Goal: Information Seeking & Learning: Learn about a topic

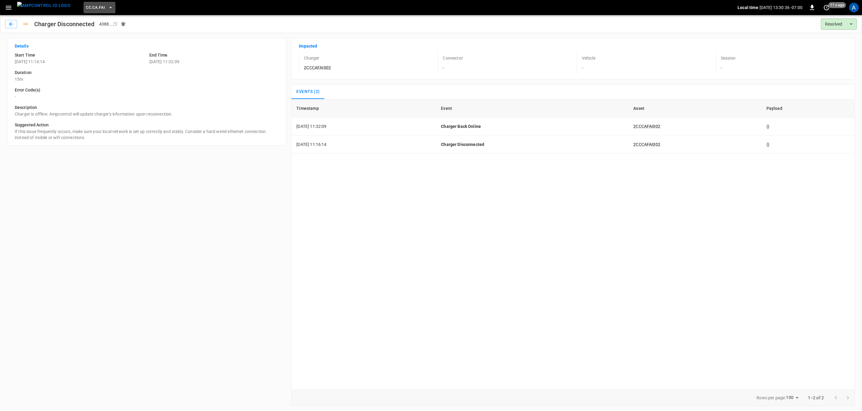
click at [86, 6] on span "CC.CA.FAI" at bounding box center [95, 7] width 19 height 7
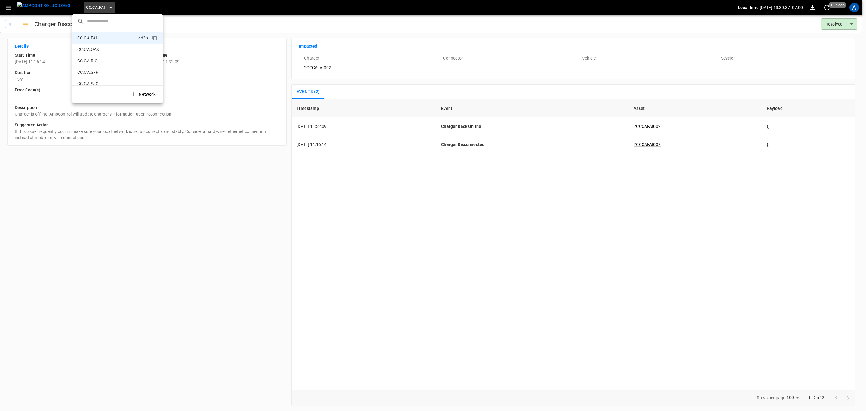
click at [4, 7] on div at bounding box center [433, 205] width 866 height 411
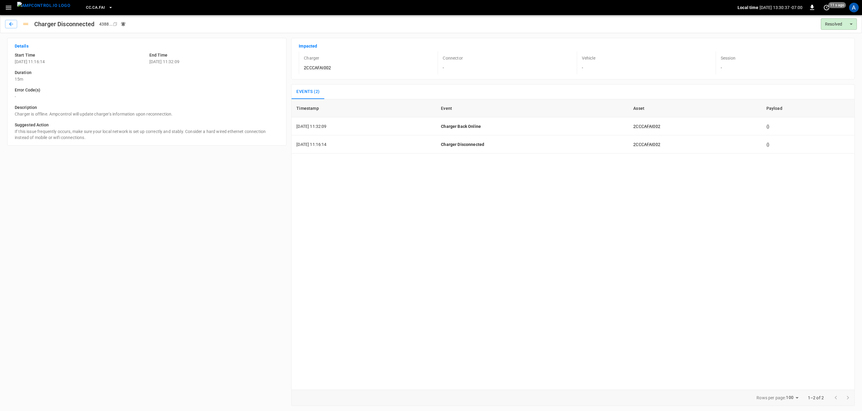
click at [10, 8] on icon "button" at bounding box center [9, 8] width 8 height 8
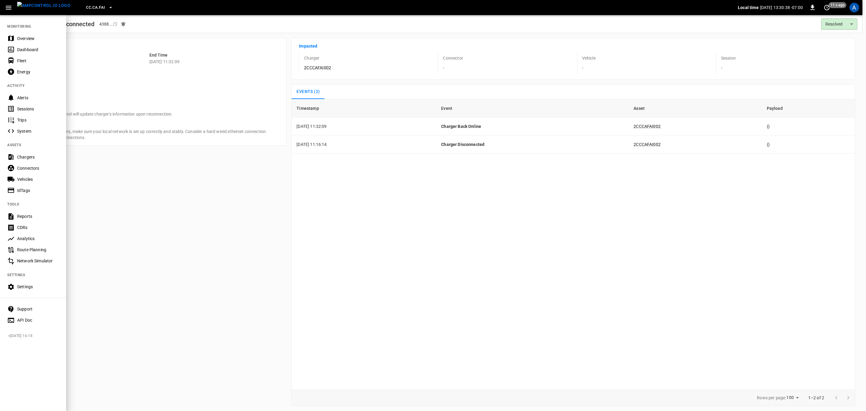
click at [32, 37] on div "Overview" at bounding box center [38, 38] width 42 height 6
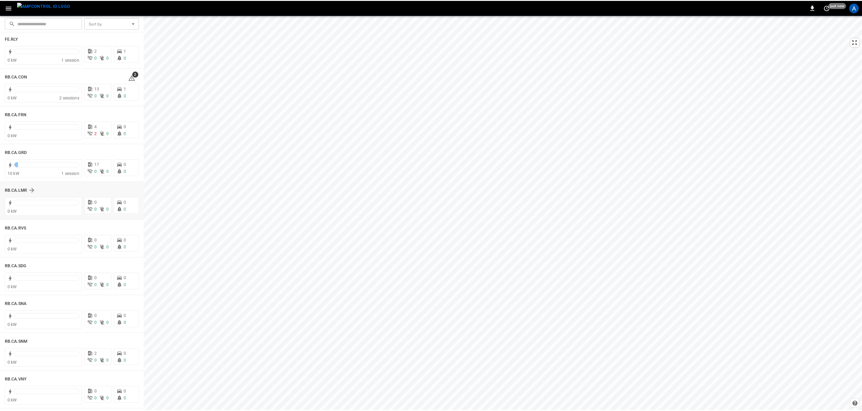
scroll to position [812, 0]
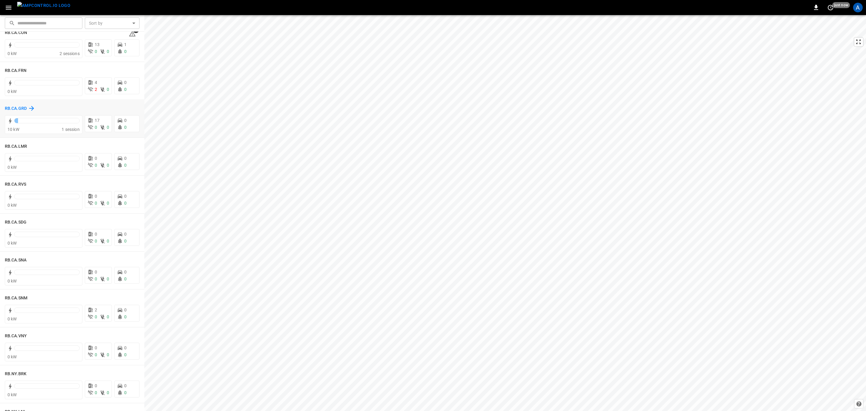
click at [16, 108] on h6 "RB.CA.GRD" at bounding box center [16, 108] width 22 height 7
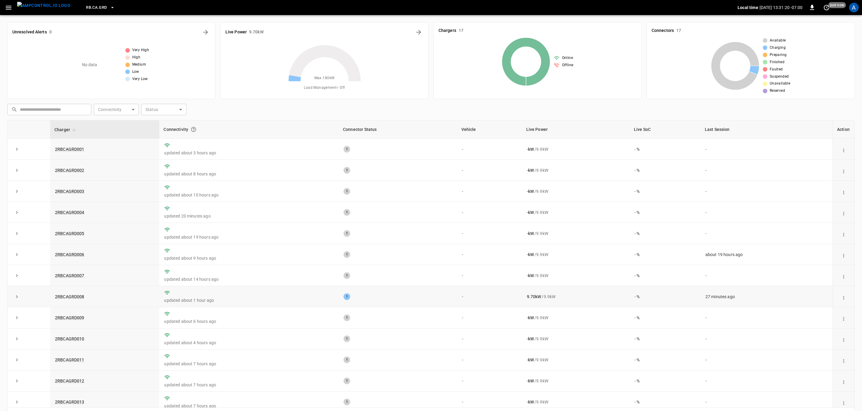
click at [84, 300] on td "2RBCAGRD008" at bounding box center [104, 296] width 109 height 21
click at [82, 300] on link "2RBCAGRD008" at bounding box center [70, 296] width 32 height 7
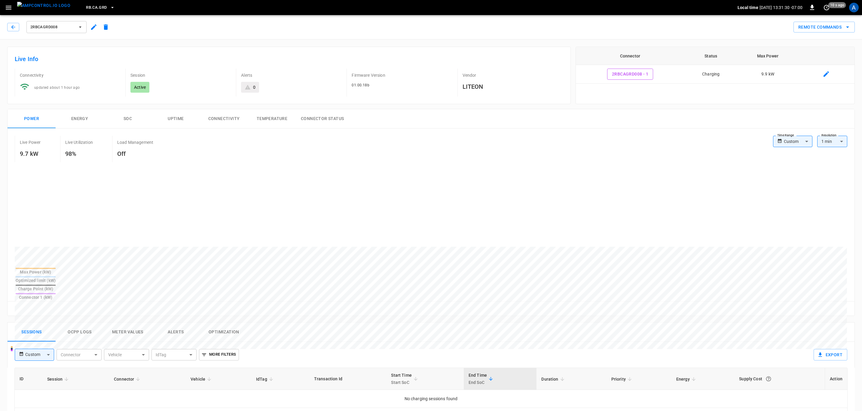
click at [30, 337] on body "RB.CA.GRD Local time 2025-08-19 13:31:30 -07:00 0 10 s ago A 2RBCAGRD008 Remote…" at bounding box center [431, 339] width 862 height 678
click at [30, 336] on li "Last 4 hrs" at bounding box center [34, 339] width 39 height 10
type input "**********"
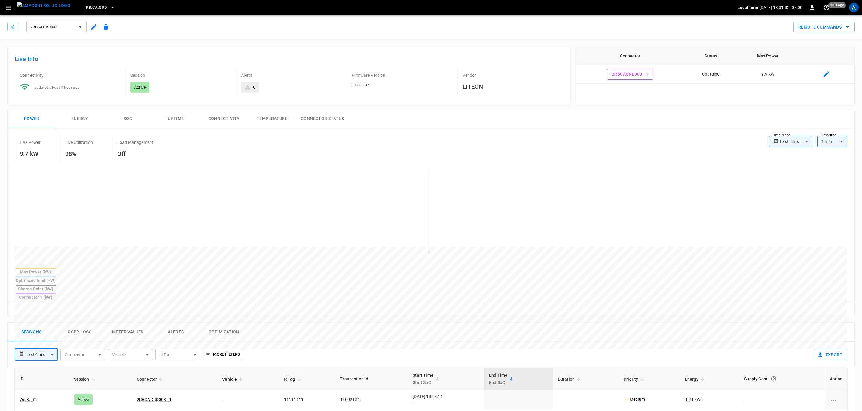
click at [469, 322] on div "Sessions Ocpp logs Meter Values Alerts Optimization" at bounding box center [431, 331] width 847 height 19
click at [8, 26] on button "button" at bounding box center [13, 27] width 12 height 8
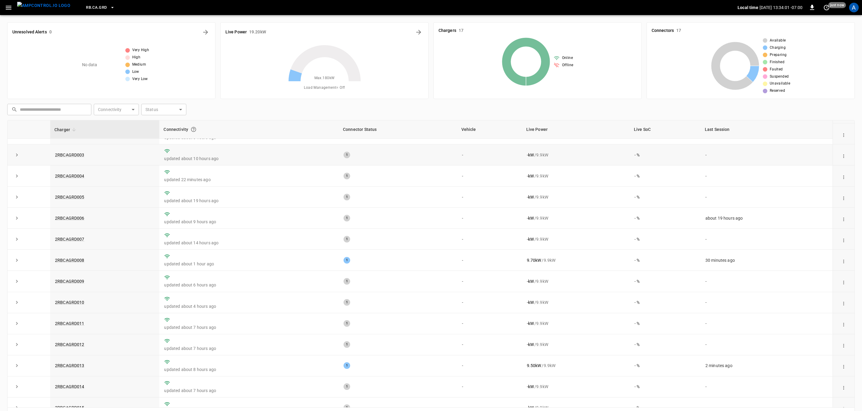
scroll to position [92, 0]
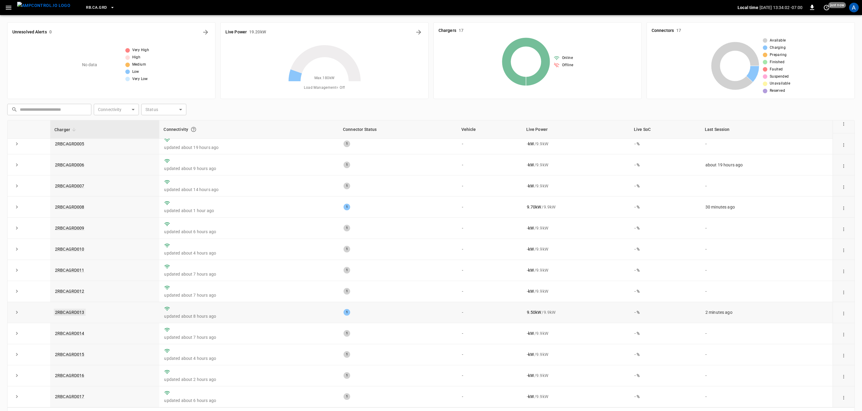
click at [74, 313] on link "2RBCAGRD013" at bounding box center [70, 312] width 32 height 7
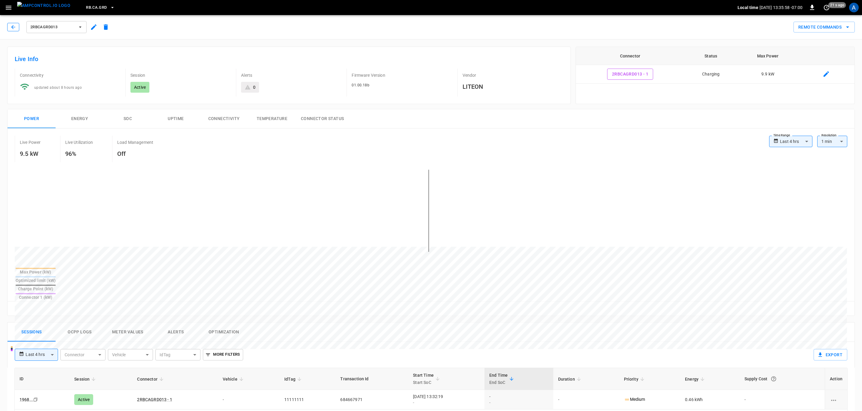
click at [16, 27] on icon "button" at bounding box center [13, 27] width 6 height 6
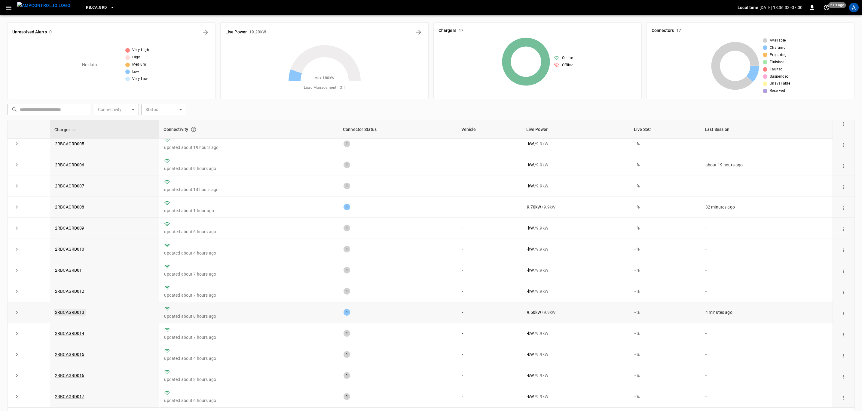
scroll to position [47, 0]
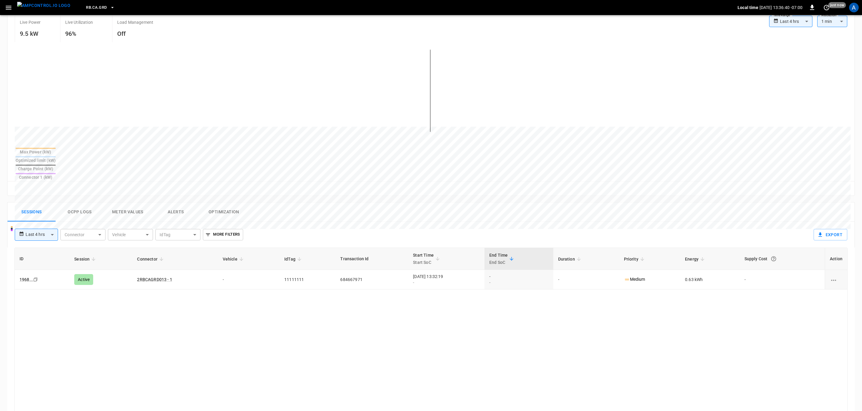
scroll to position [90, 0]
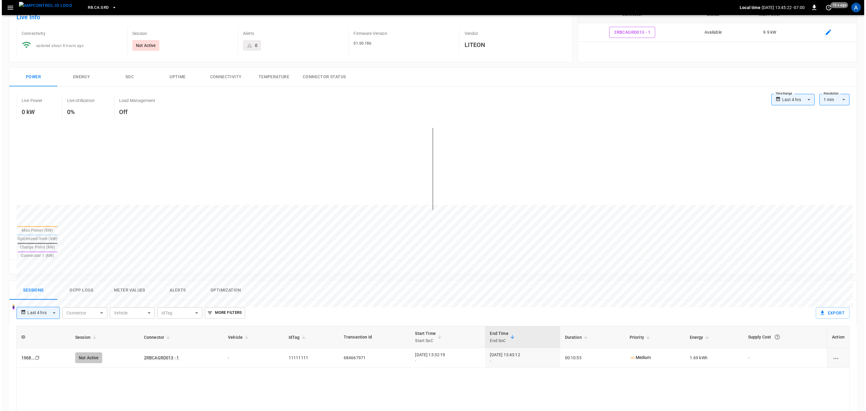
scroll to position [0, 0]
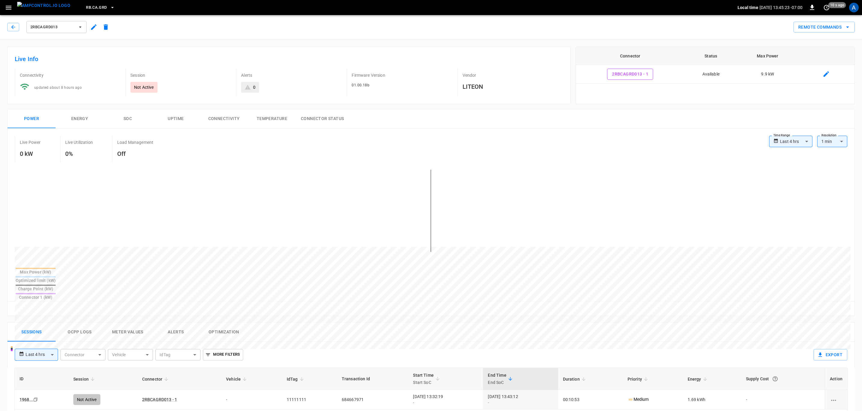
click at [61, 25] on span "2RBCAGRD013" at bounding box center [52, 27] width 45 height 7
click at [11, 26] on div at bounding box center [431, 205] width 862 height 411
click at [13, 26] on icon "button" at bounding box center [13, 27] width 6 height 6
click at [13, 27] on icon "button" at bounding box center [13, 27] width 4 height 4
click at [60, 25] on span "2RBCAGRD013" at bounding box center [52, 27] width 45 height 7
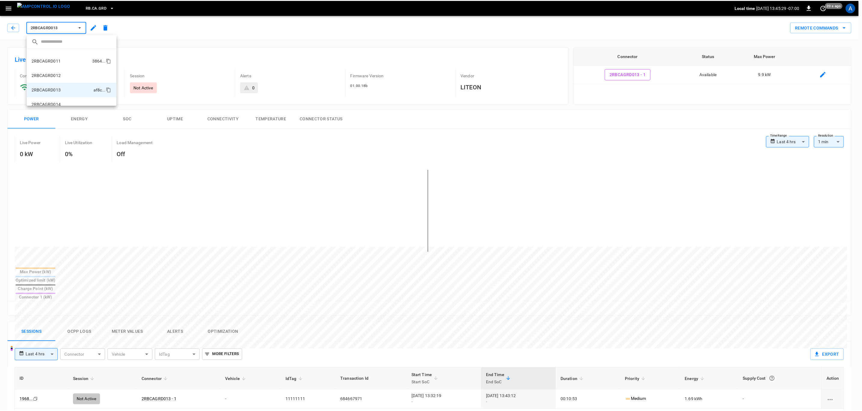
scroll to position [124, 0]
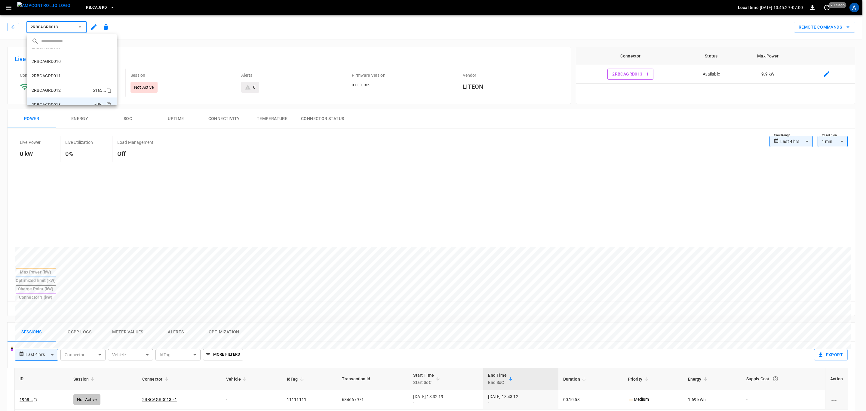
click at [67, 88] on li "2RBCAGRD012 51a5 ..." at bounding box center [72, 90] width 90 height 14
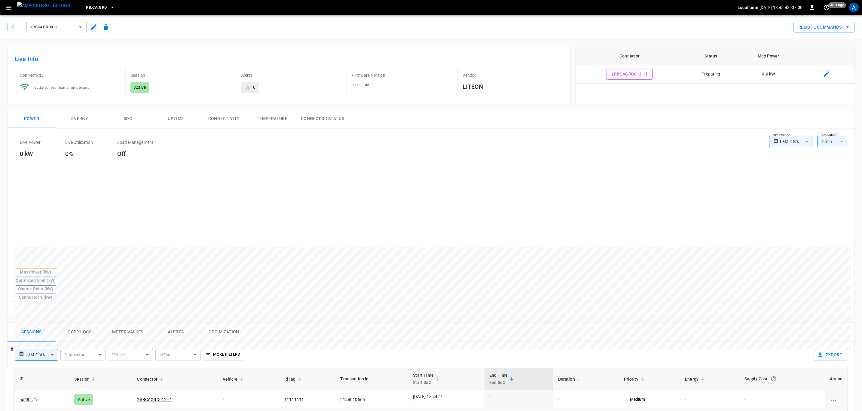
click at [7, 6] on icon "button" at bounding box center [9, 8] width 8 height 8
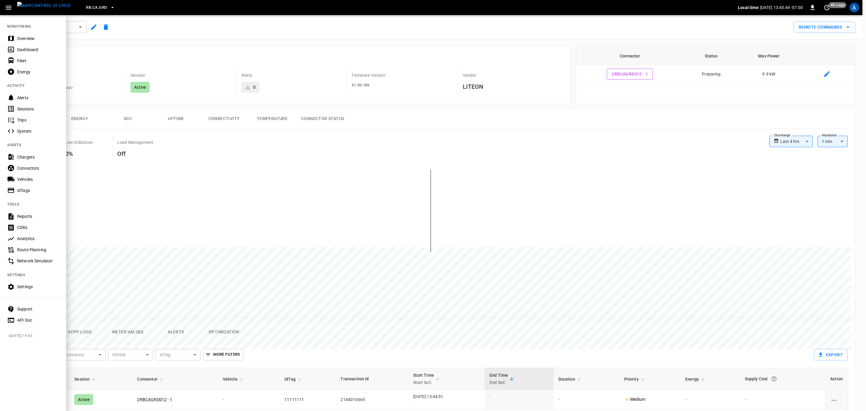
click at [30, 42] on div "Overview" at bounding box center [33, 38] width 66 height 11
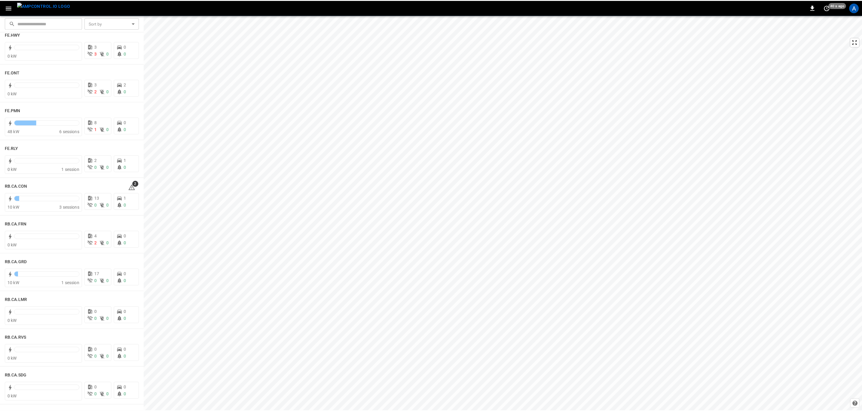
scroll to position [677, 0]
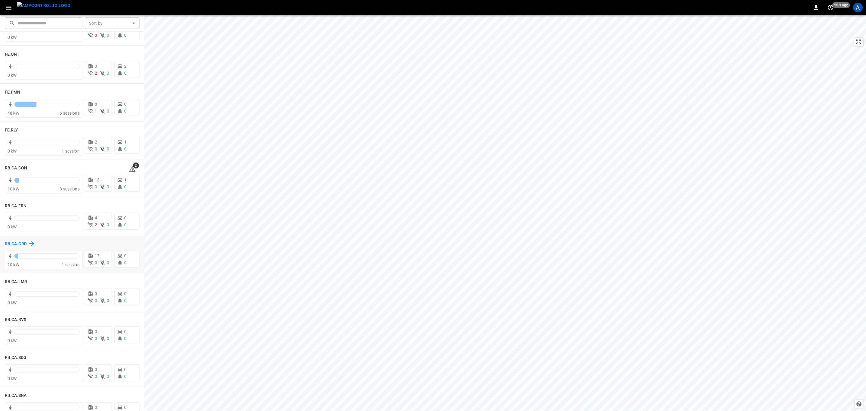
click at [13, 245] on h6 "RB.CA.GRD" at bounding box center [16, 244] width 22 height 7
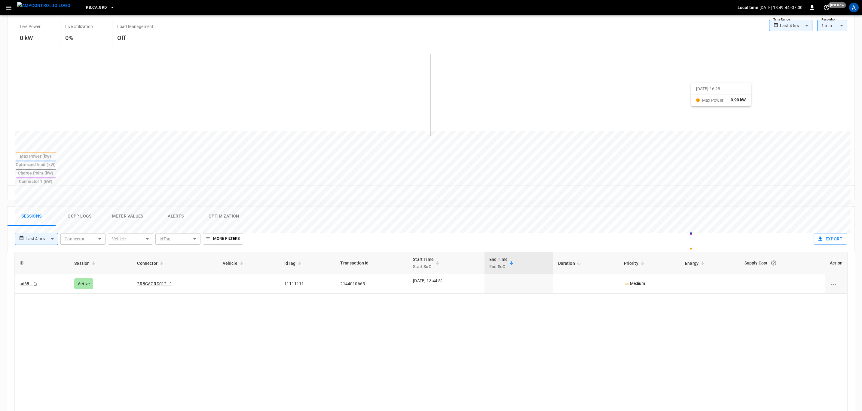
scroll to position [135, 0]
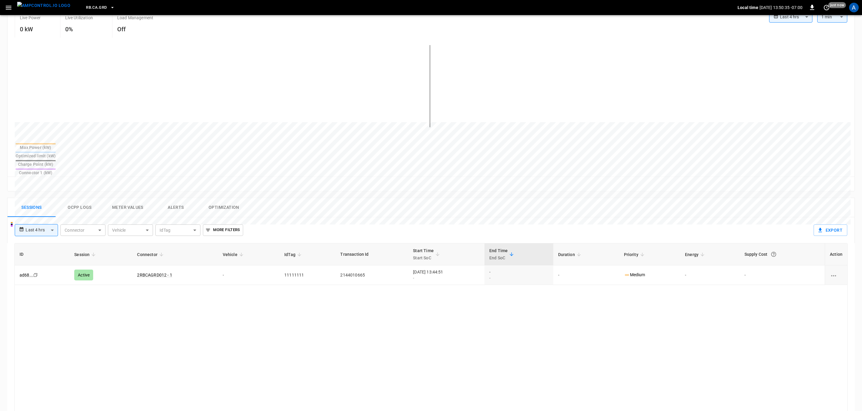
scroll to position [135, 0]
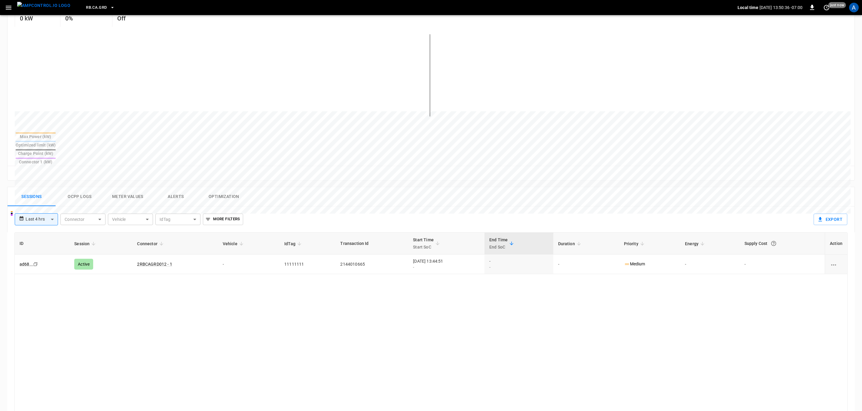
click at [496, 271] on div "ID Session Connector Vehicle IdTag Transaction Id Start Time Start SoC End Time…" at bounding box center [431, 375] width 834 height 287
drag, startPoint x: 449, startPoint y: 244, endPoint x: 427, endPoint y: 244, distance: 22.3
click at [427, 258] on div "2025-08-19 13:44:51 -" at bounding box center [446, 264] width 67 height 12
click at [450, 256] on div "ID Session Connector Vehicle IdTag Transaction Id Start Time Start SoC End Time…" at bounding box center [431, 375] width 834 height 287
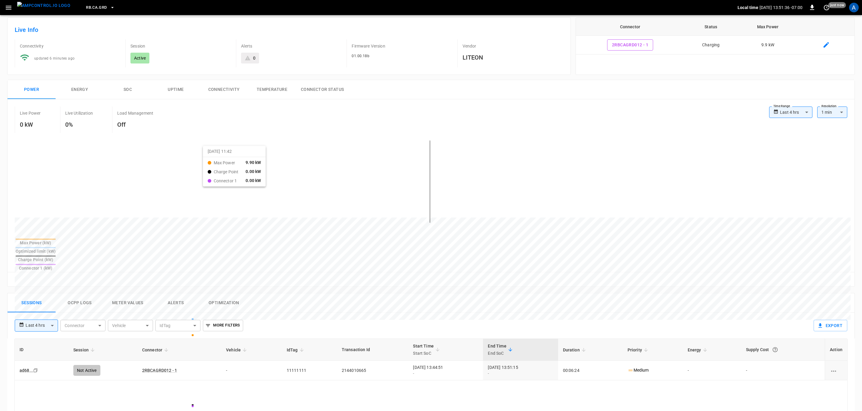
scroll to position [45, 0]
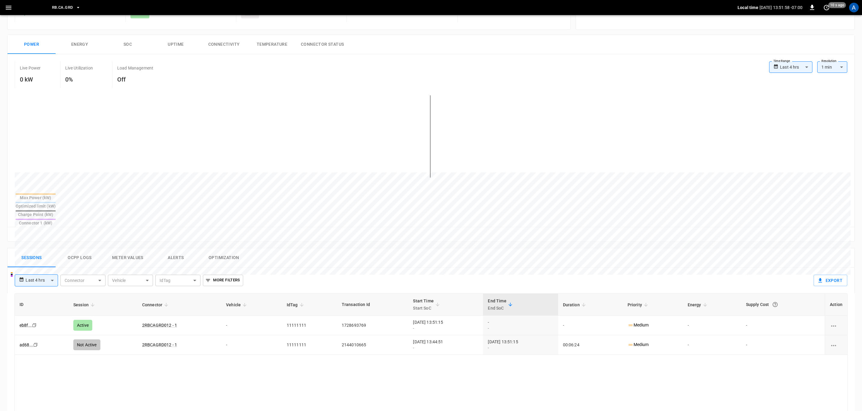
scroll to position [90, 0]
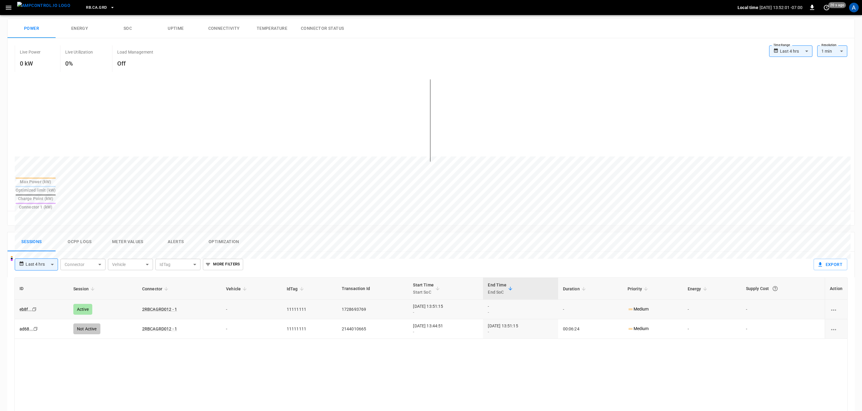
click at [461, 309] on div "-" at bounding box center [445, 312] width 65 height 6
click at [414, 232] on div "Sessions Ocpp logs Meter Values Alerts Optimization" at bounding box center [431, 241] width 847 height 19
click at [452, 214] on div "Reset zoom" at bounding box center [431, 218] width 838 height 9
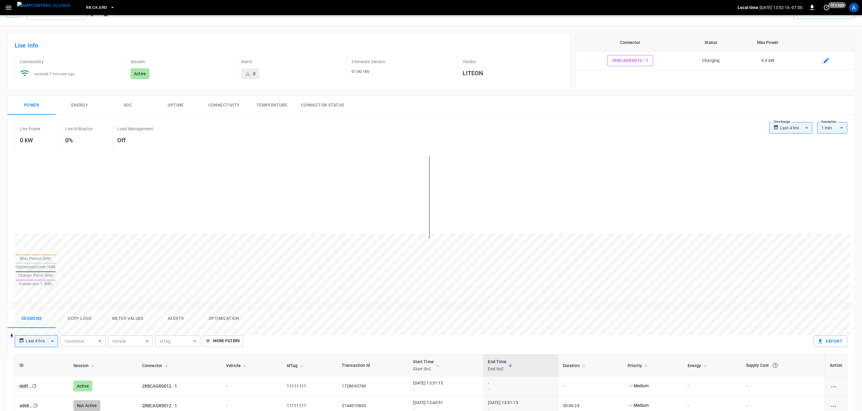
scroll to position [0, 0]
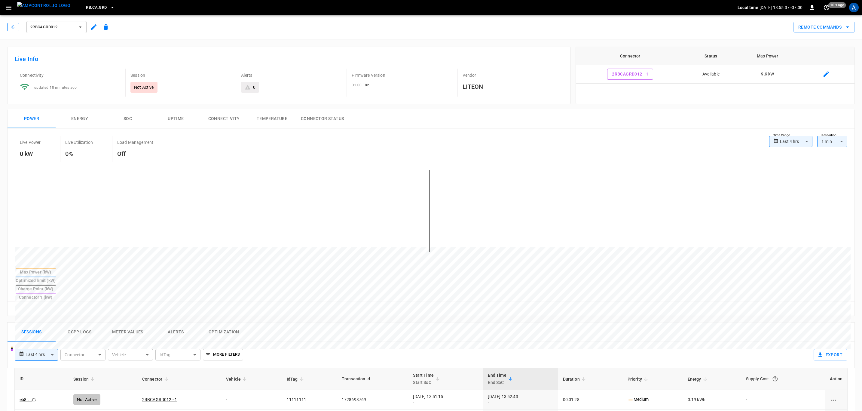
drag, startPoint x: 15, startPoint y: 31, endPoint x: 566, endPoint y: 301, distance: 613.4
click at [15, 31] on button "button" at bounding box center [13, 27] width 12 height 8
click at [5, 20] on div "2RBCAGRD012" at bounding box center [58, 25] width 107 height 17
click at [46, 28] on span "2RBCAGRD012" at bounding box center [52, 27] width 45 height 7
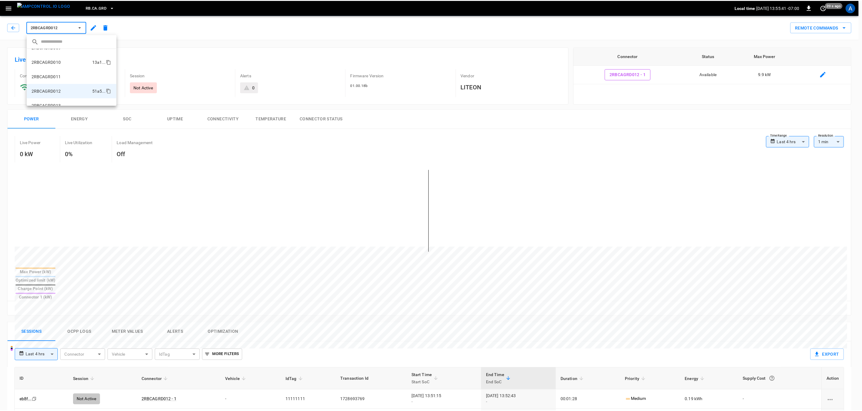
scroll to position [109, 0]
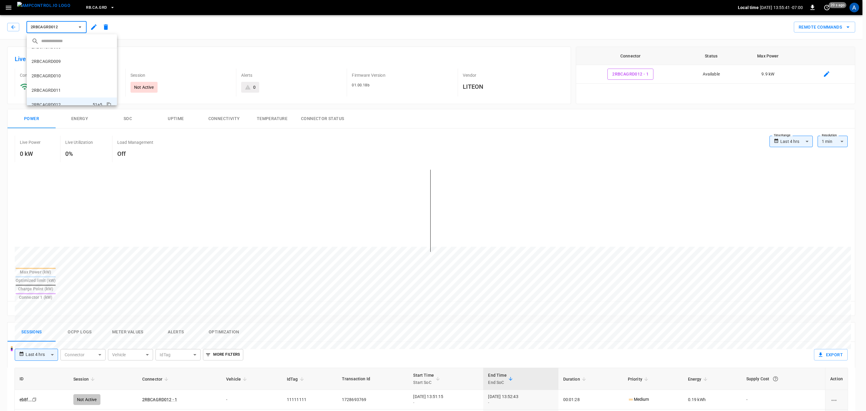
click at [63, 88] on li "2RBCAGRD011 3864 ..." at bounding box center [72, 90] width 90 height 14
click at [45, 32] on button "2RBCAGRD011" at bounding box center [56, 27] width 60 height 12
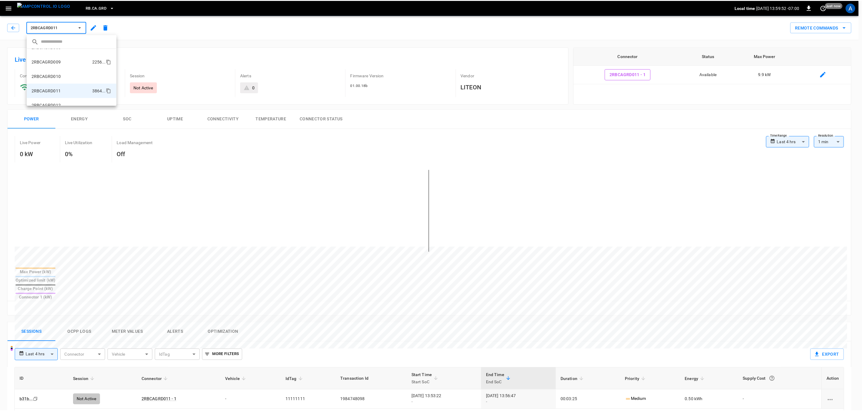
scroll to position [95, 0]
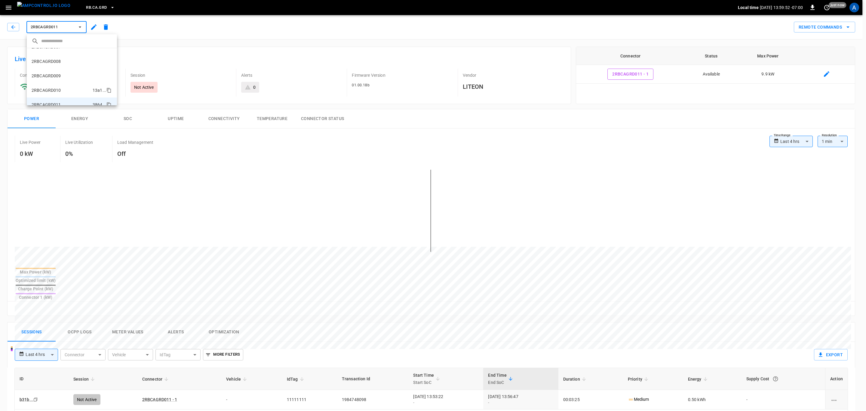
click at [72, 87] on li "2RBCAGRD010 13a1 ..." at bounding box center [72, 90] width 90 height 14
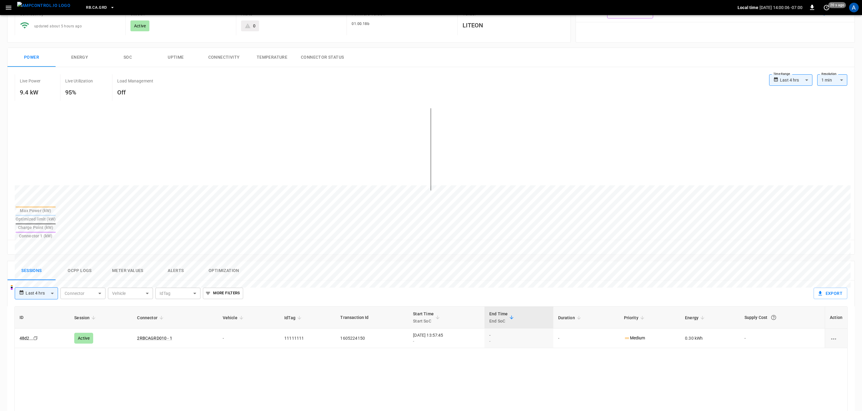
scroll to position [45, 0]
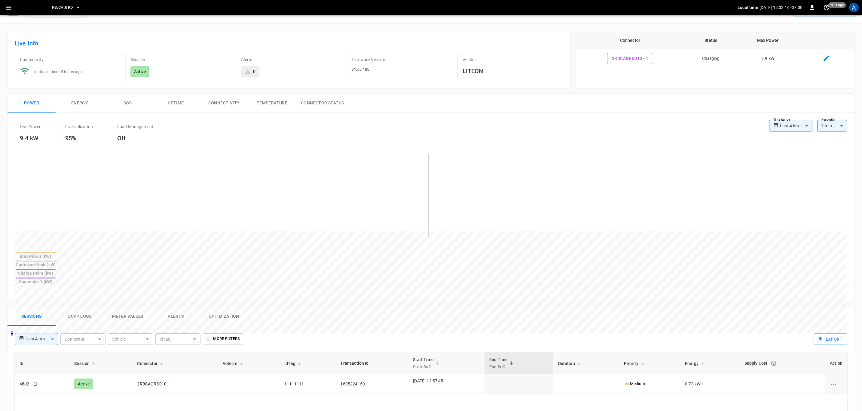
scroll to position [0, 0]
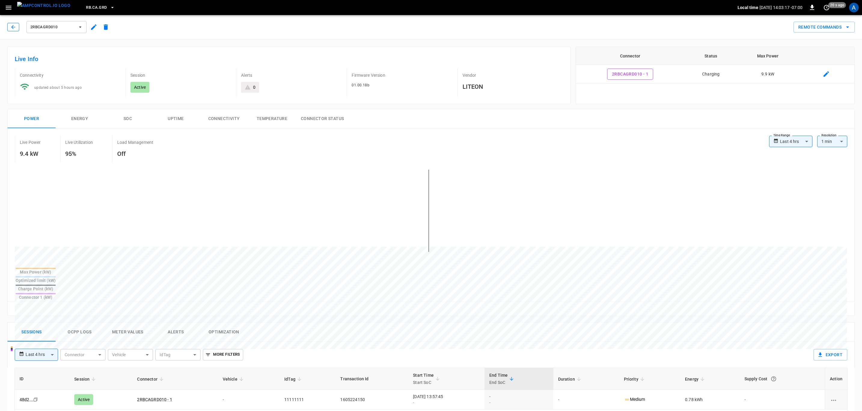
click at [12, 28] on icon "button" at bounding box center [13, 27] width 6 height 6
click at [14, 10] on button "button" at bounding box center [8, 7] width 12 height 11
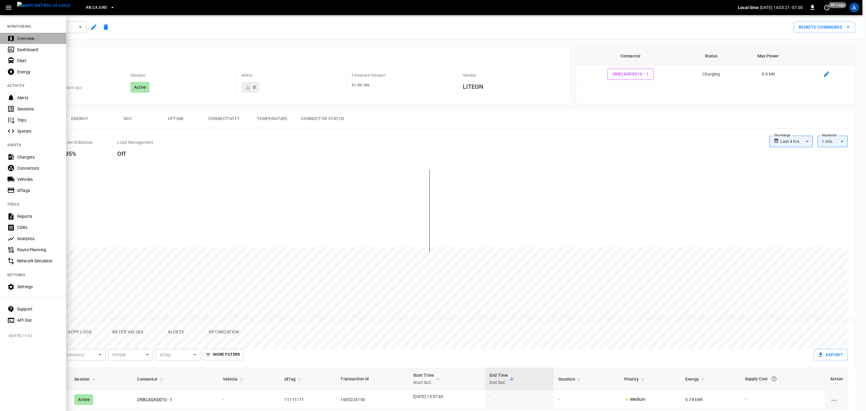
click at [26, 40] on div "Overview" at bounding box center [38, 38] width 42 height 6
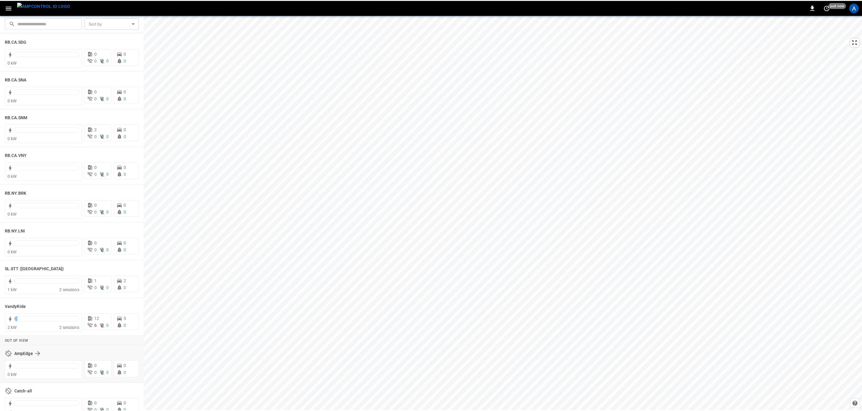
scroll to position [767, 0]
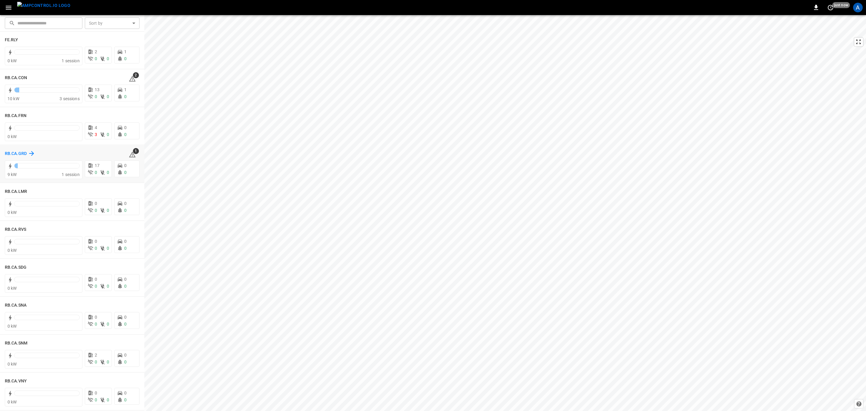
click at [14, 155] on h6 "RB.CA.GRD" at bounding box center [16, 153] width 22 height 7
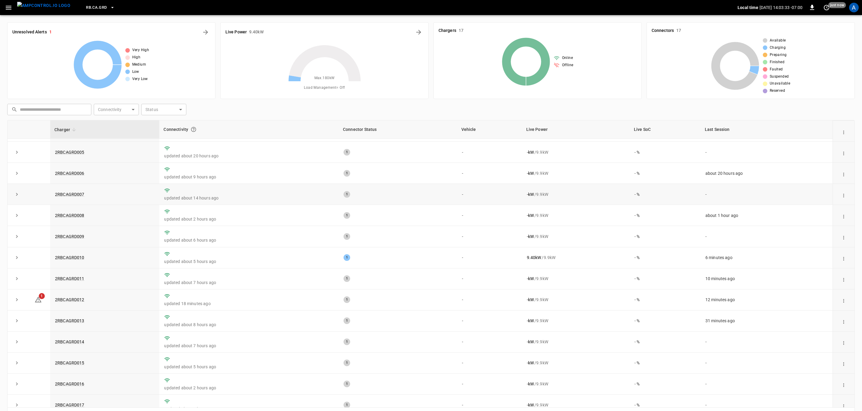
scroll to position [92, 0]
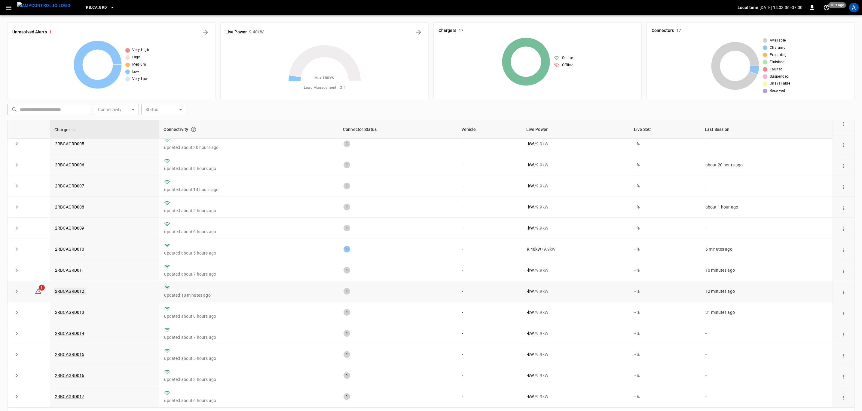
click at [76, 292] on link "2RBCAGRD012" at bounding box center [70, 290] width 32 height 7
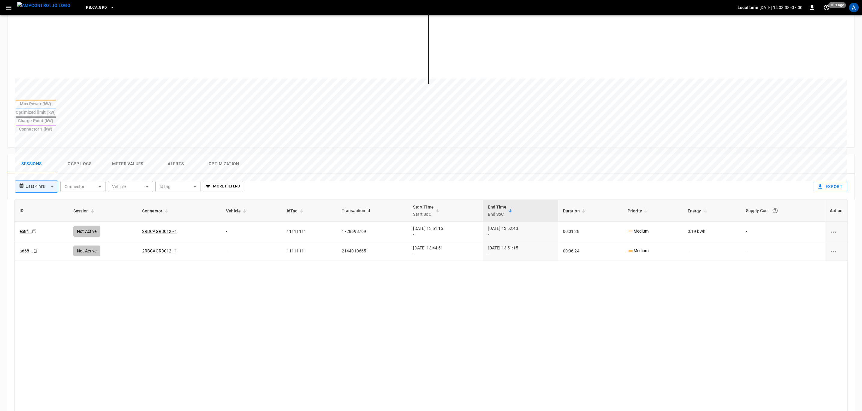
scroll to position [180, 0]
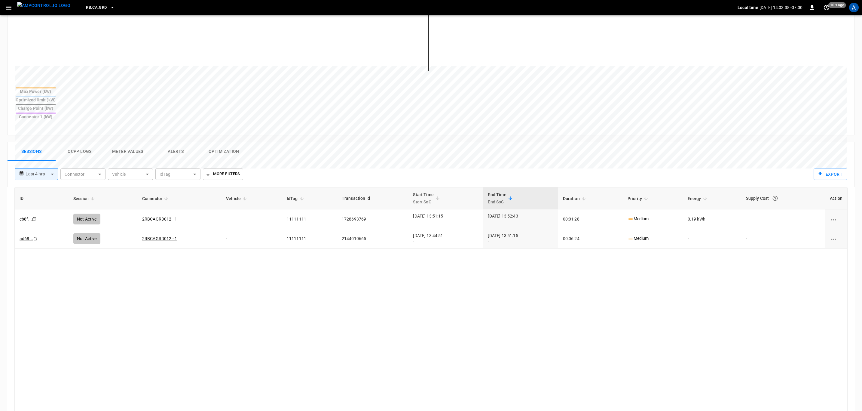
click at [175, 142] on button "Alerts" at bounding box center [176, 151] width 48 height 19
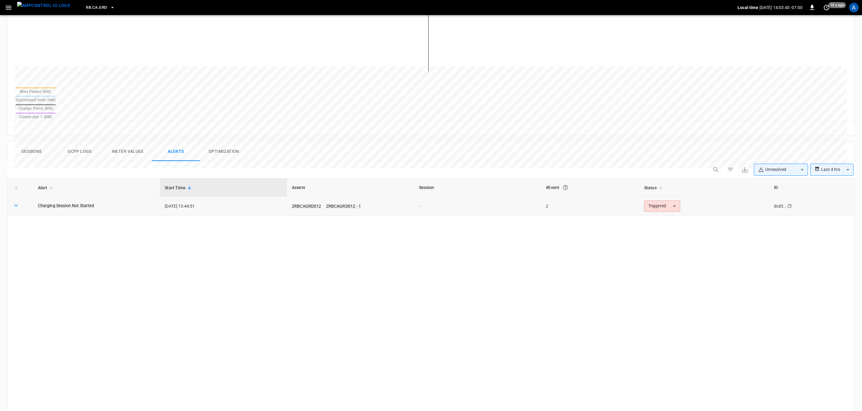
click at [655, 184] on body "**********" at bounding box center [431, 182] width 862 height 725
click at [659, 211] on li "Acknowledged" at bounding box center [661, 213] width 38 height 11
type input "**********"
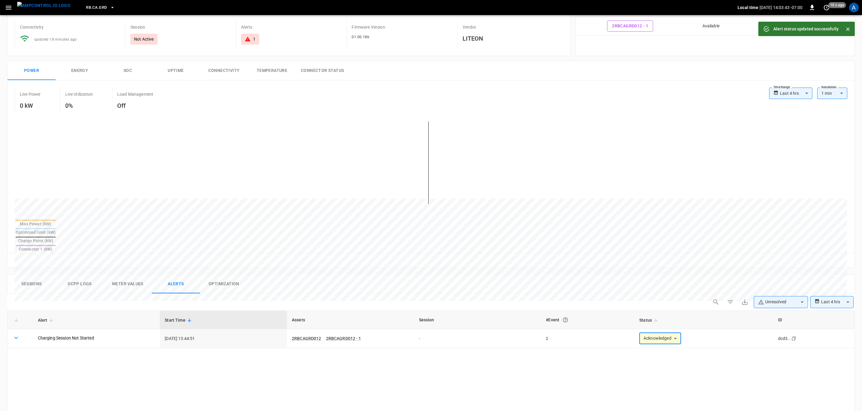
scroll to position [0, 0]
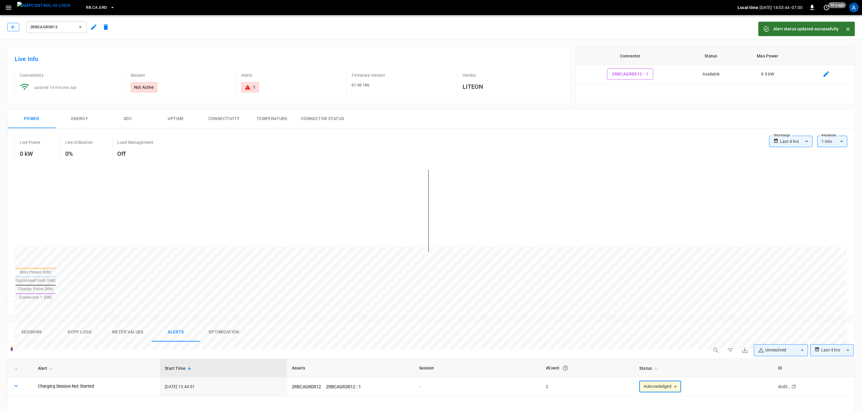
click at [12, 29] on icon "button" at bounding box center [13, 27] width 6 height 6
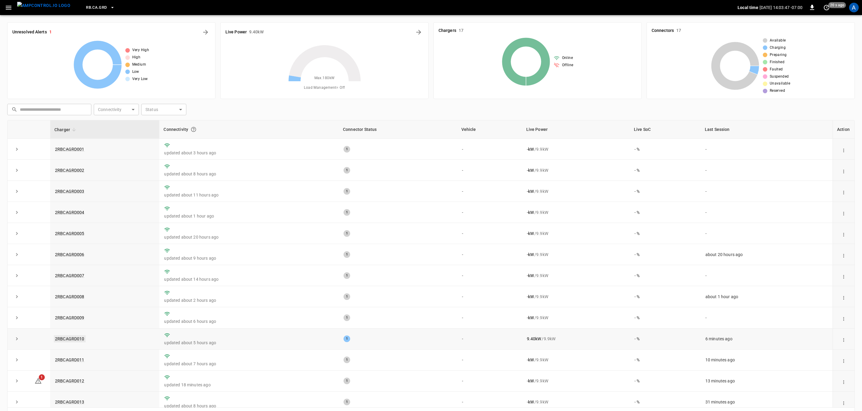
click at [78, 340] on link "2RBCAGRD010" at bounding box center [70, 338] width 32 height 7
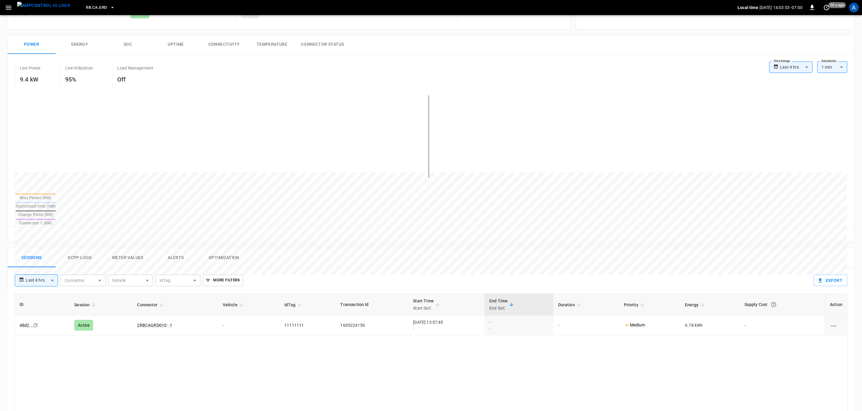
scroll to position [90, 0]
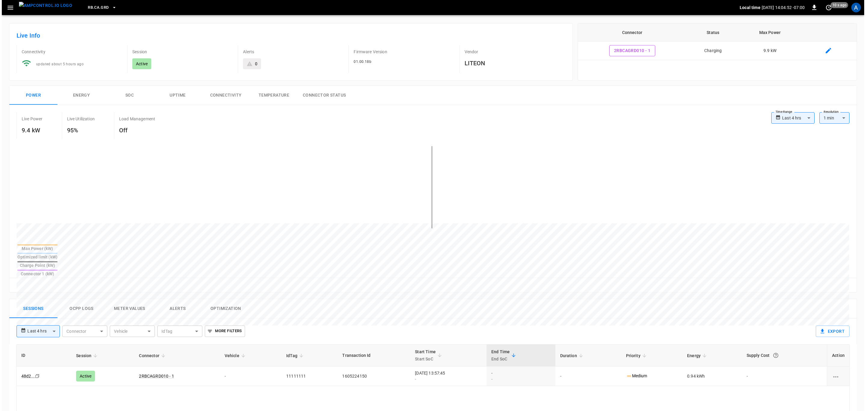
scroll to position [45, 0]
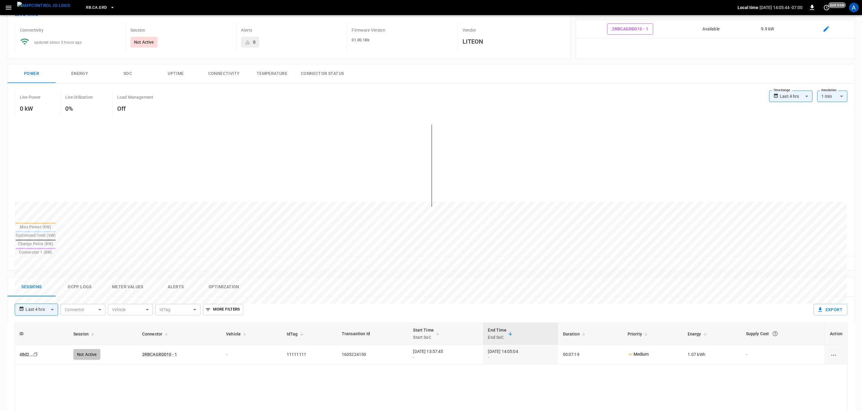
click at [531, 277] on div "Sessions Ocpp logs Meter Values Alerts Optimization" at bounding box center [431, 286] width 847 height 19
click at [94, 9] on span "RB.CA.GRD" at bounding box center [96, 7] width 21 height 7
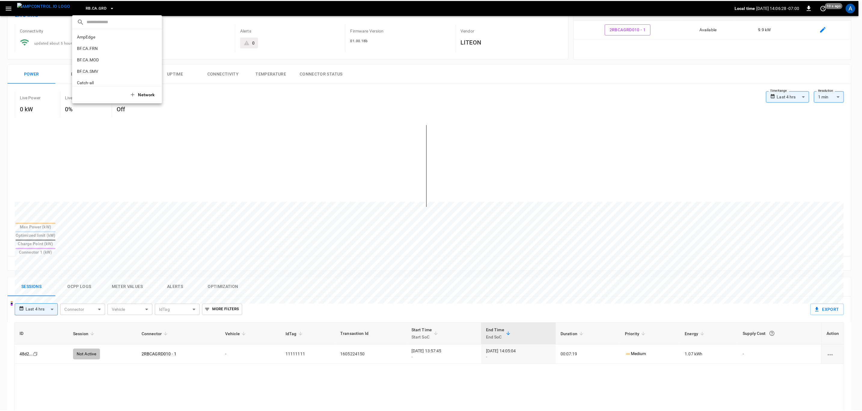
scroll to position [330, 0]
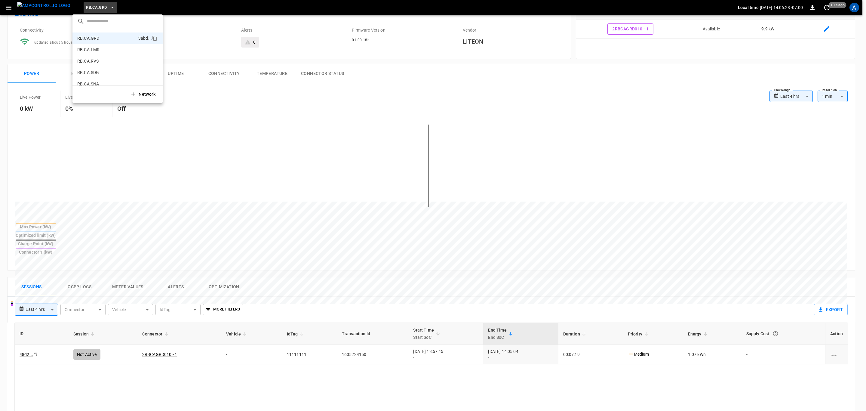
click at [284, 130] on div at bounding box center [433, 205] width 866 height 411
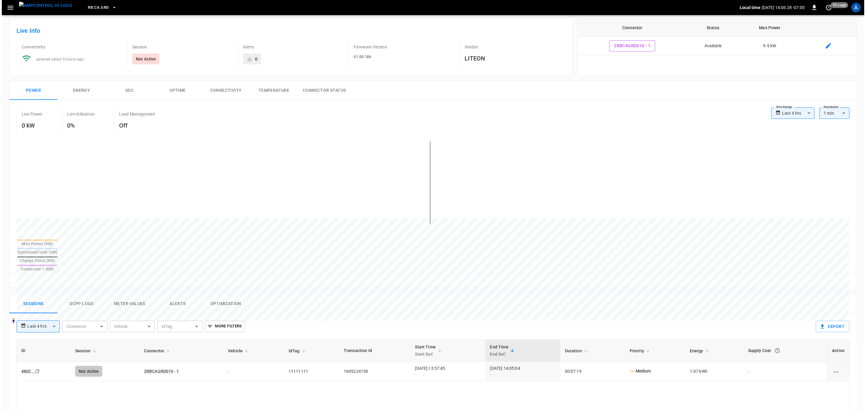
scroll to position [0, 0]
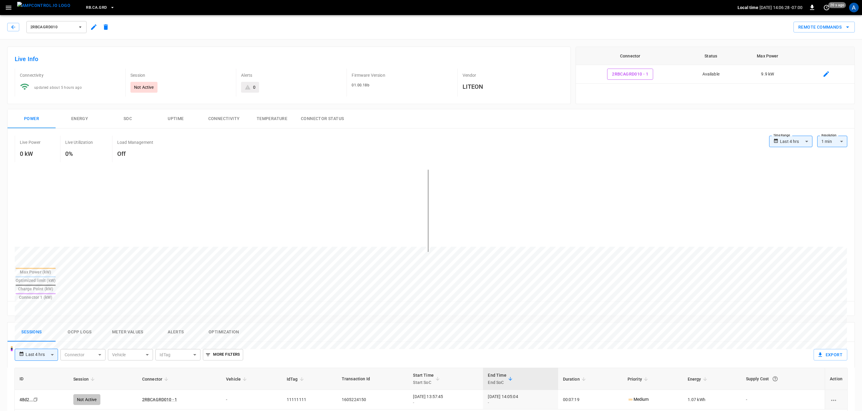
click at [66, 34] on div "2RBCAGRD010 Remote Commands" at bounding box center [430, 26] width 865 height 26
click at [62, 30] on span "2RBCAGRD010" at bounding box center [52, 27] width 45 height 7
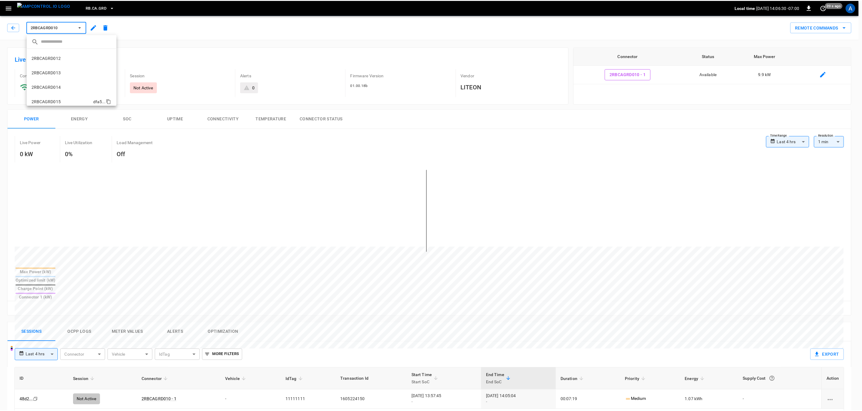
scroll to position [188, 0]
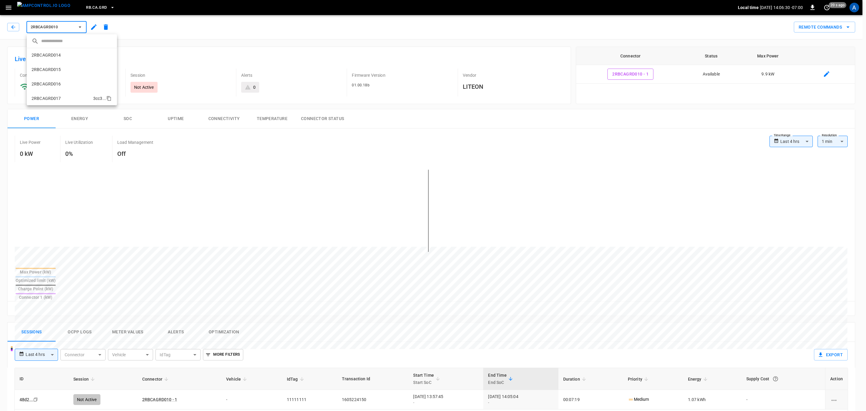
click at [68, 94] on li "2RBCAGRD017 3cc3 ..." at bounding box center [72, 98] width 90 height 14
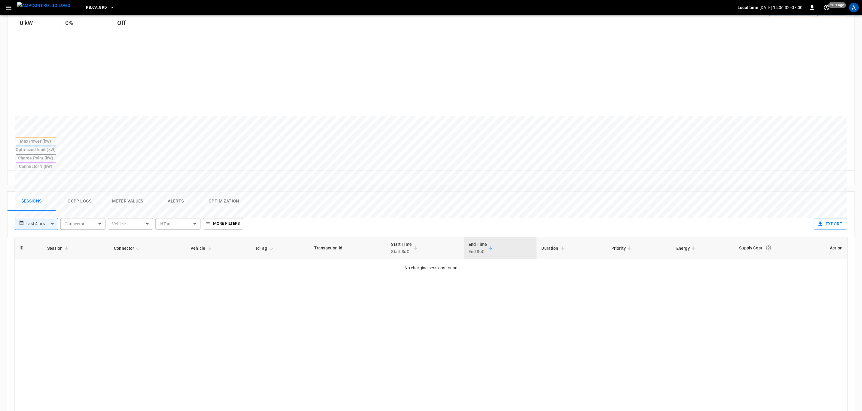
scroll to position [45, 0]
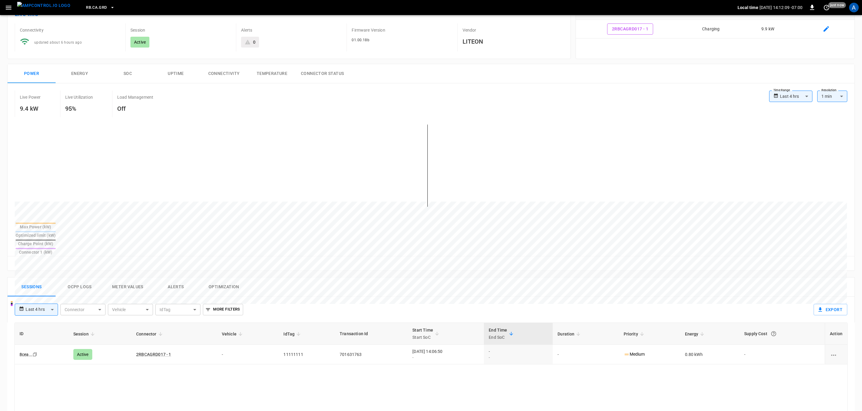
drag, startPoint x: 580, startPoint y: 374, endPoint x: 721, endPoint y: 87, distance: 319.7
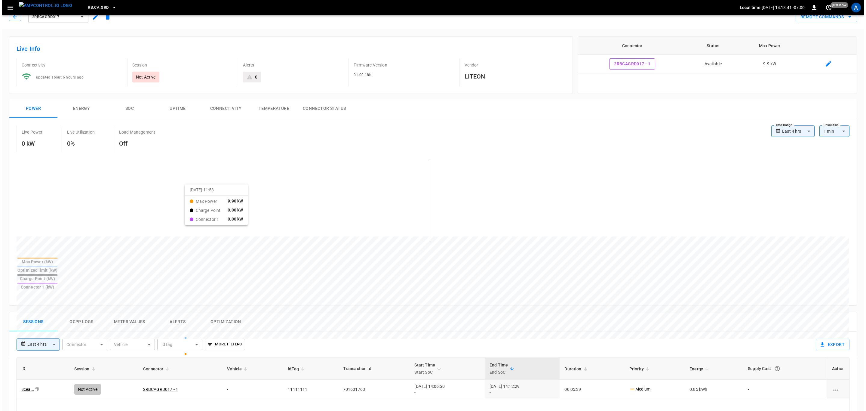
scroll to position [0, 0]
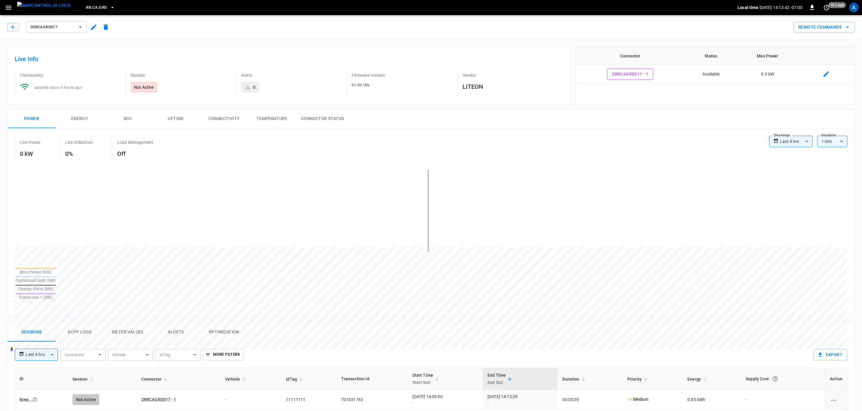
click at [43, 30] on span "2RBCAGRD017" at bounding box center [52, 27] width 45 height 7
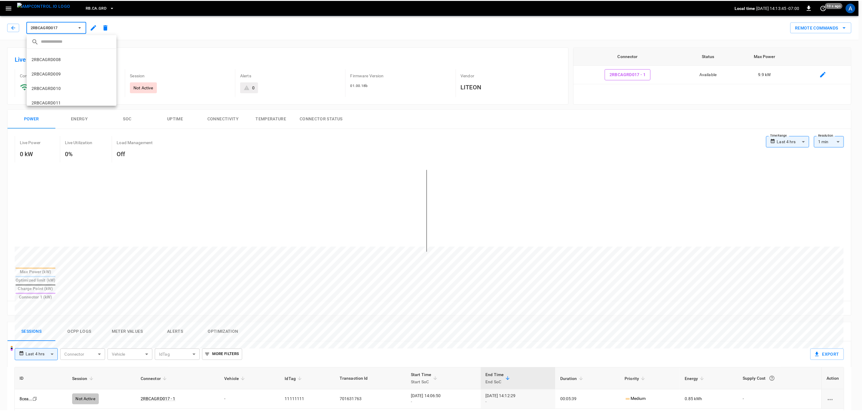
scroll to position [98, 0]
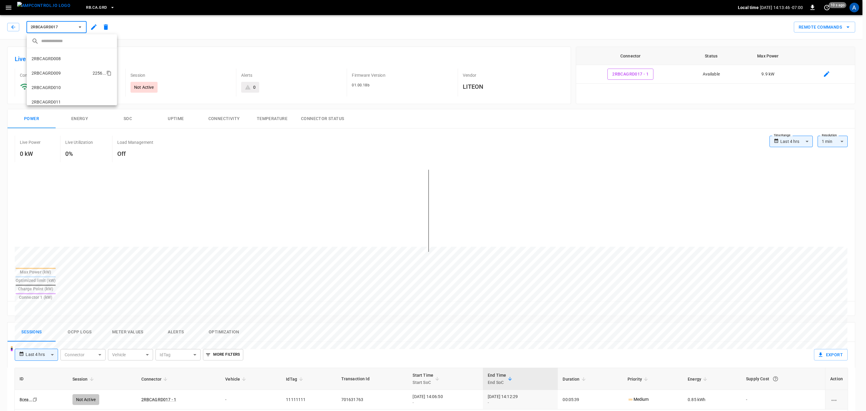
click at [58, 72] on p "2RBCAGRD009" at bounding box center [46, 73] width 29 height 6
click at [10, 26] on button "button" at bounding box center [13, 27] width 12 height 8
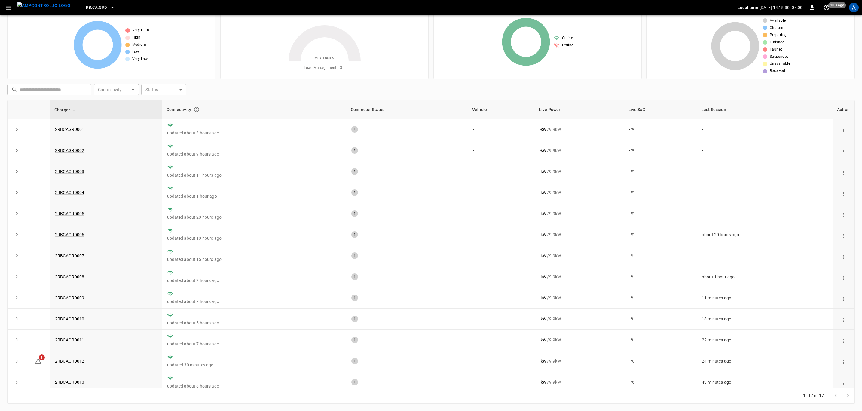
click at [92, 5] on span "RB.CA.GRD" at bounding box center [96, 7] width 21 height 7
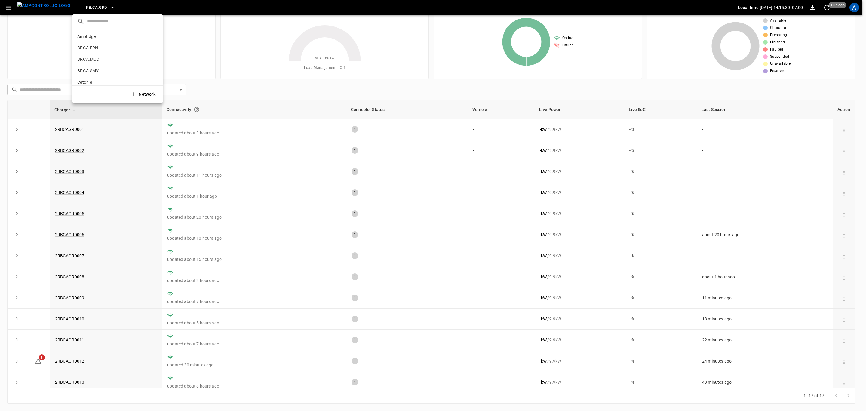
scroll to position [330, 0]
click at [92, 5] on div at bounding box center [433, 205] width 866 height 411
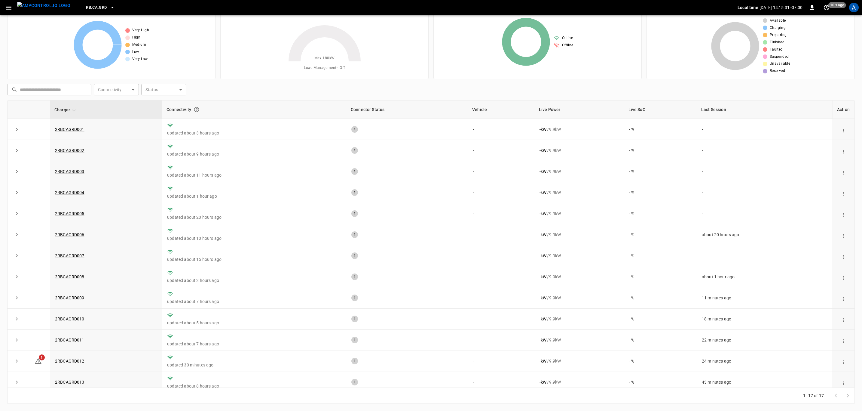
click at [5, 6] on icon "button" at bounding box center [9, 8] width 8 height 8
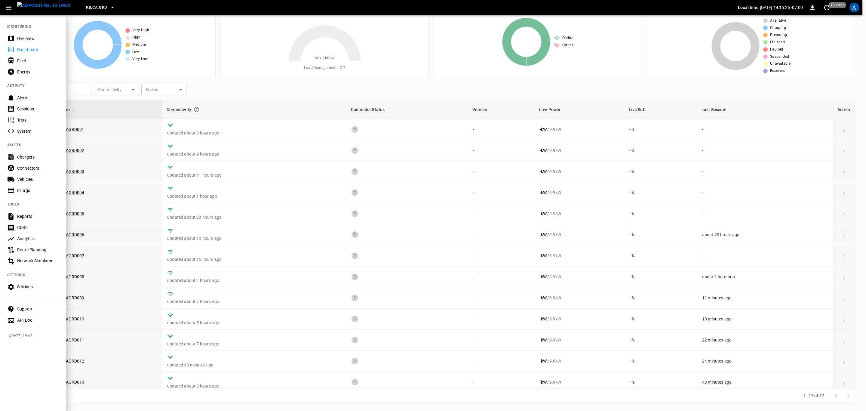
click at [29, 62] on div "Fleet" at bounding box center [38, 61] width 42 height 6
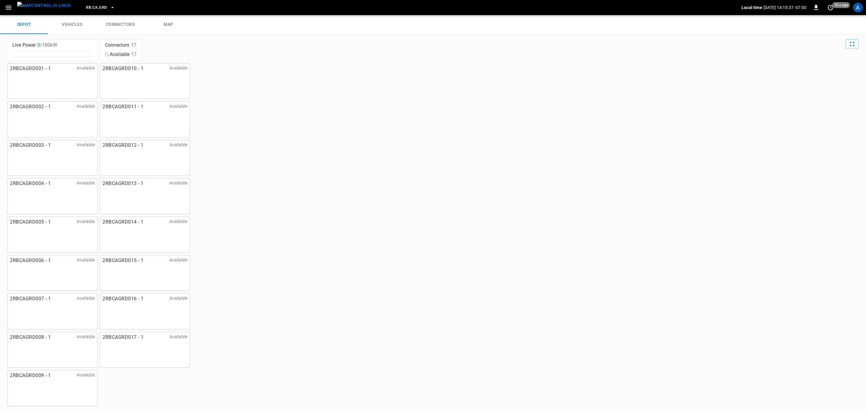
click at [73, 26] on link "vehicles" at bounding box center [72, 24] width 48 height 19
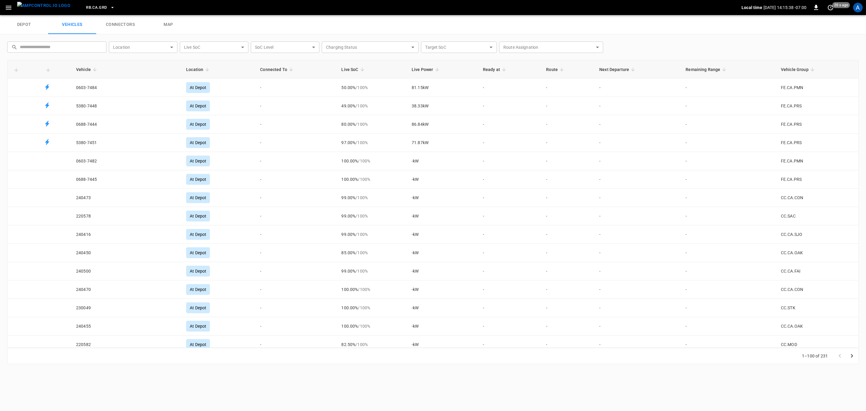
click at [118, 24] on link "connectors" at bounding box center [120, 24] width 48 height 19
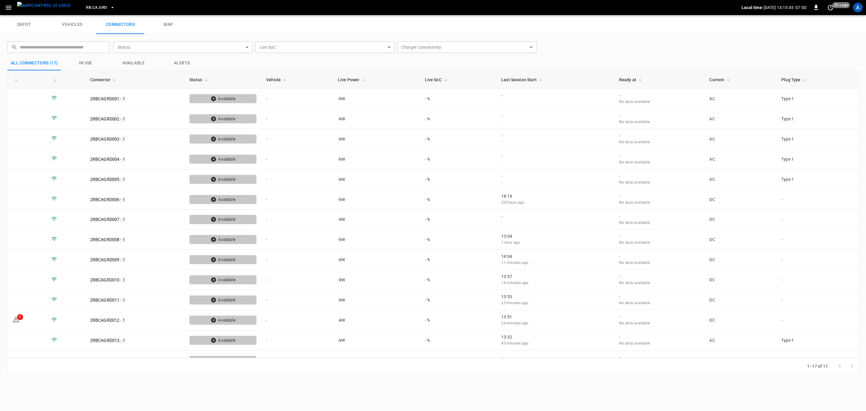
click at [82, 25] on link "vehicles" at bounding box center [72, 24] width 48 height 19
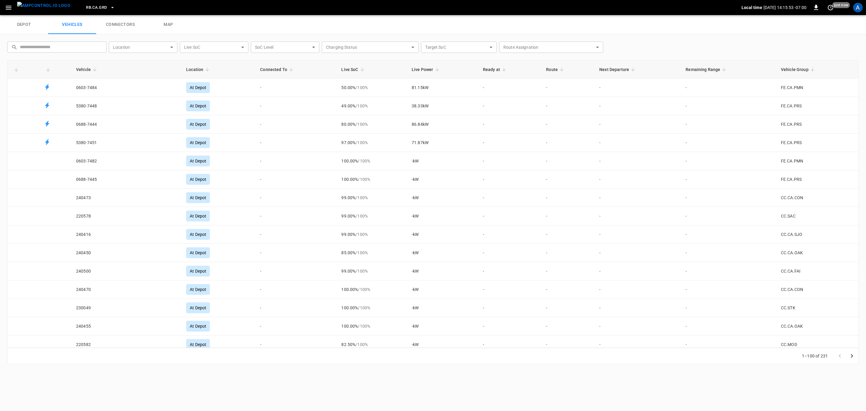
click at [89, 49] on input "text" at bounding box center [61, 47] width 82 height 11
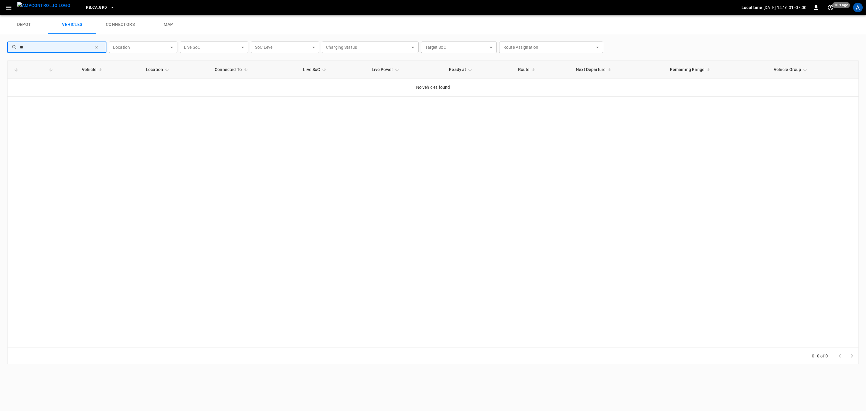
type input "**"
click at [95, 47] on icon "button" at bounding box center [96, 47] width 4 height 4
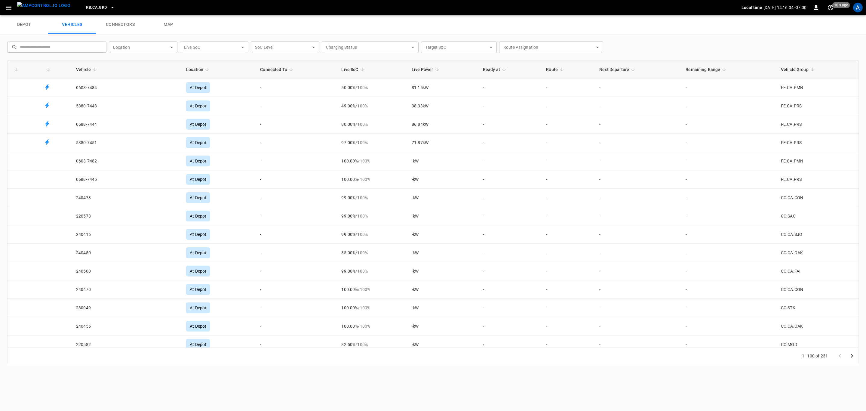
click at [8, 8] on icon "button" at bounding box center [9, 8] width 8 height 8
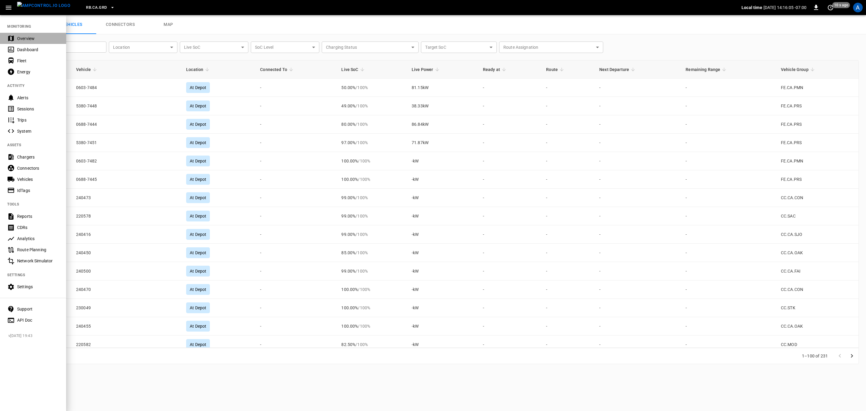
click at [30, 38] on div "Overview" at bounding box center [38, 38] width 42 height 6
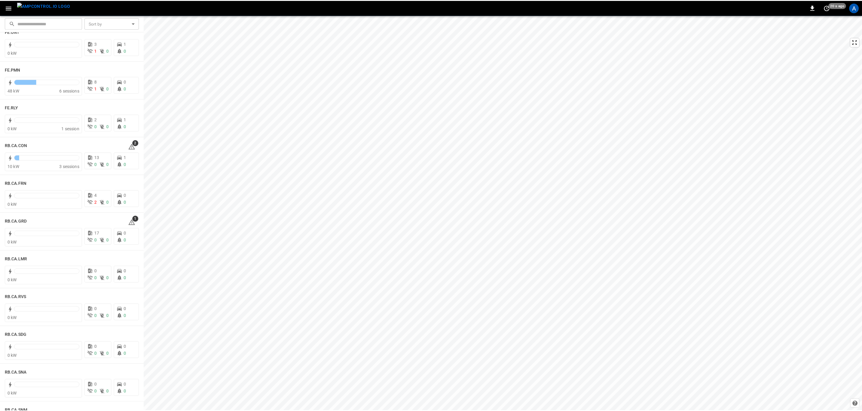
scroll to position [722, 0]
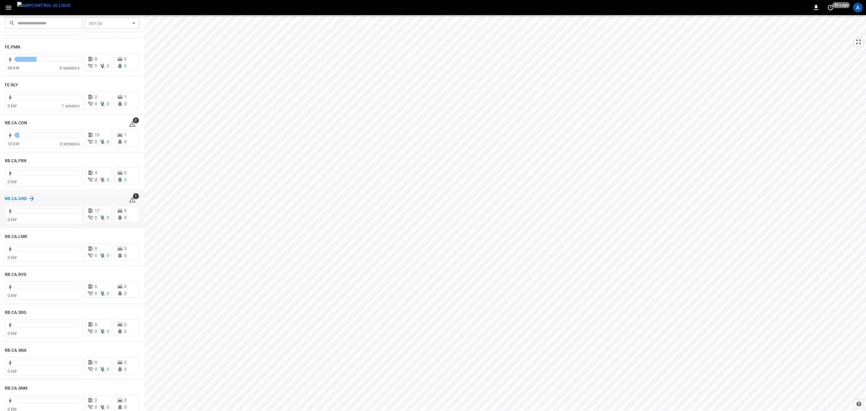
click at [12, 195] on h6 "RB.CA.GRD" at bounding box center [16, 198] width 22 height 7
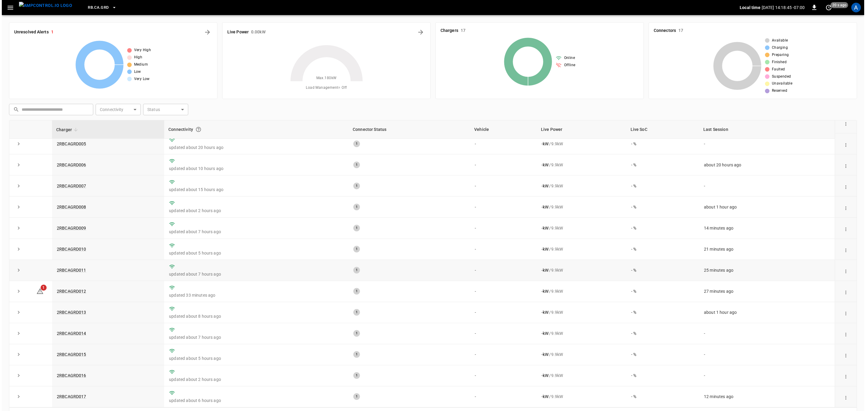
scroll to position [92, 0]
click at [86, 9] on span "RB.CA.GRD" at bounding box center [96, 7] width 21 height 7
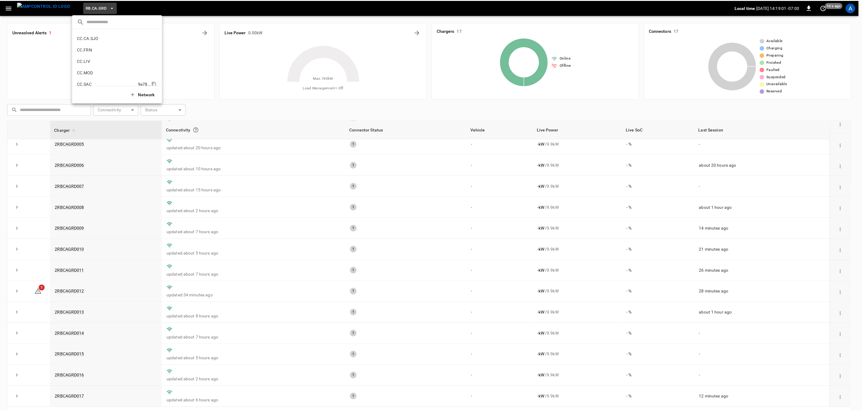
scroll to position [134, 0]
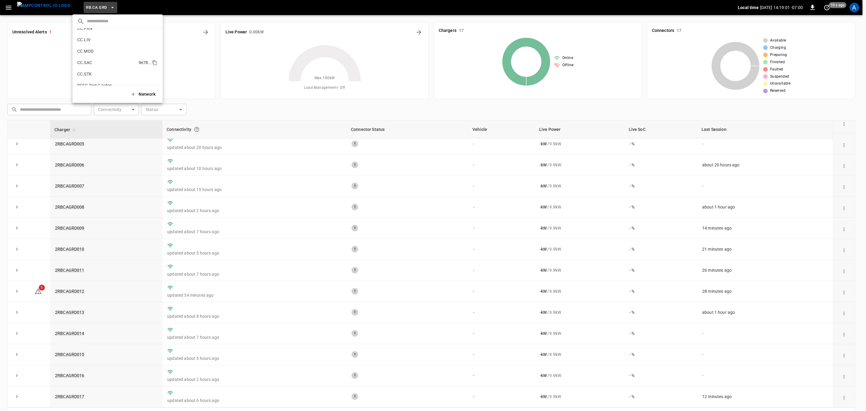
click at [101, 65] on li "CC.SAC 9e78 ..." at bounding box center [117, 62] width 90 height 11
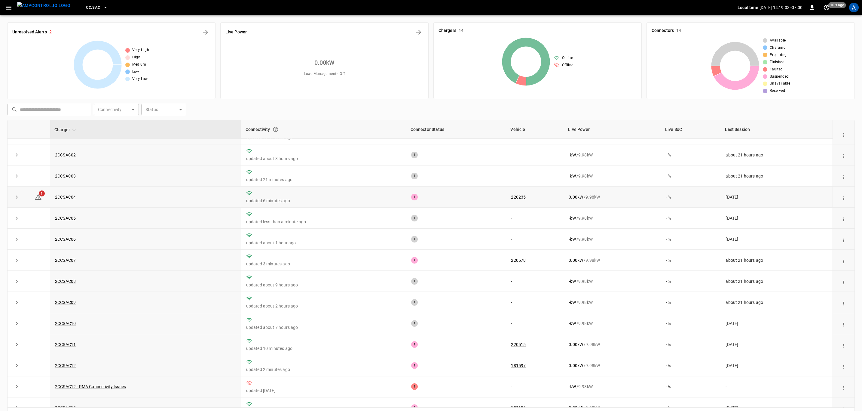
scroll to position [28, 0]
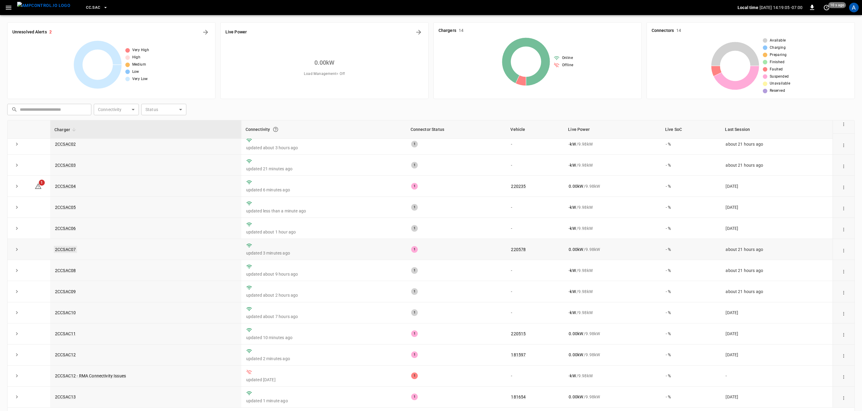
click at [66, 250] on link "2CCSAC07" at bounding box center [65, 249] width 23 height 7
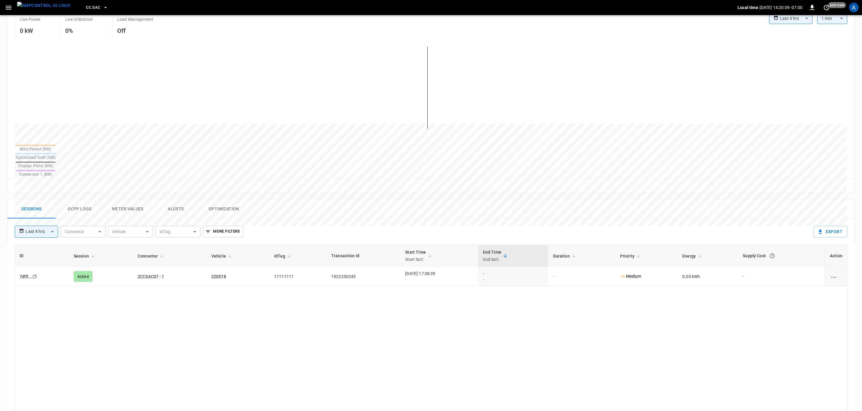
scroll to position [135, 0]
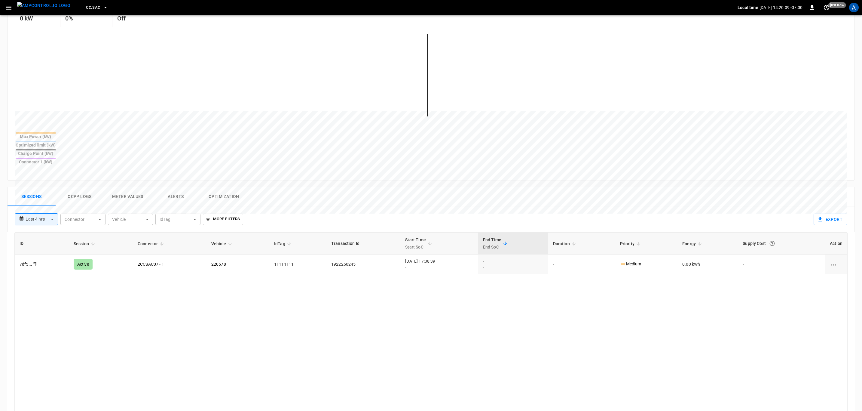
click at [175, 187] on button "Alerts" at bounding box center [176, 196] width 48 height 19
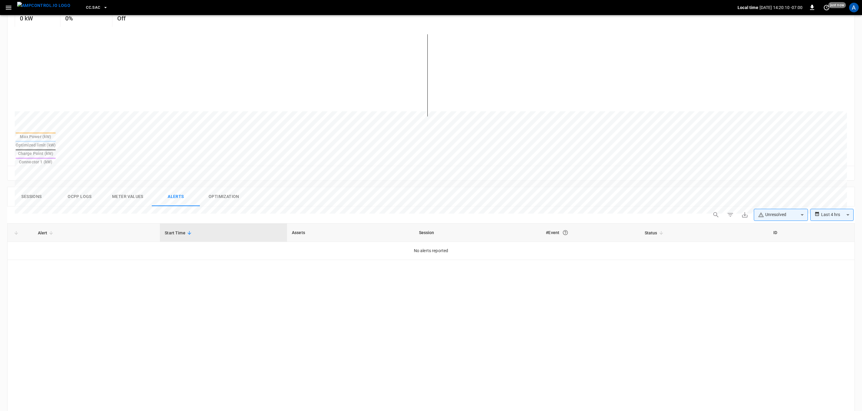
click at [765, 193] on body "**********" at bounding box center [431, 227] width 862 height 725
click at [771, 207] on li "Resolved" at bounding box center [781, 210] width 54 height 12
type input "**********"
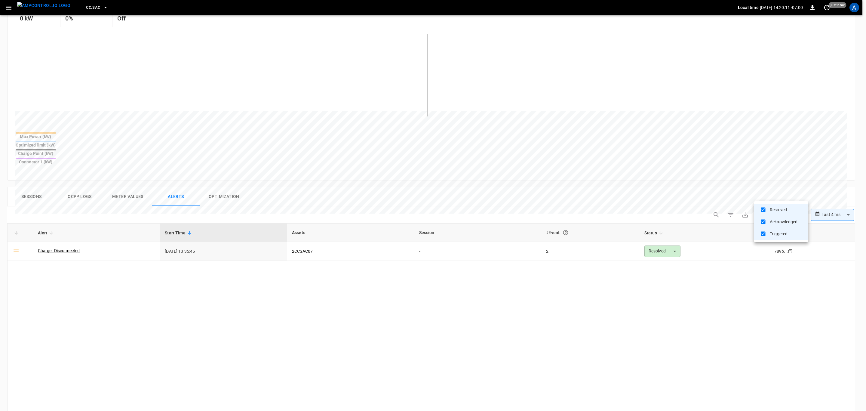
click at [61, 233] on div at bounding box center [433, 205] width 866 height 411
click at [62, 246] on link "Charger Disconnected" at bounding box center [59, 250] width 45 height 8
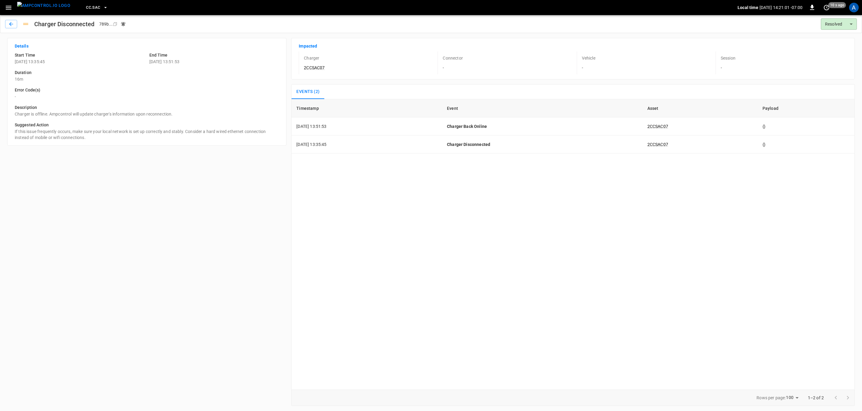
click at [8, 7] on icon "button" at bounding box center [9, 8] width 8 height 8
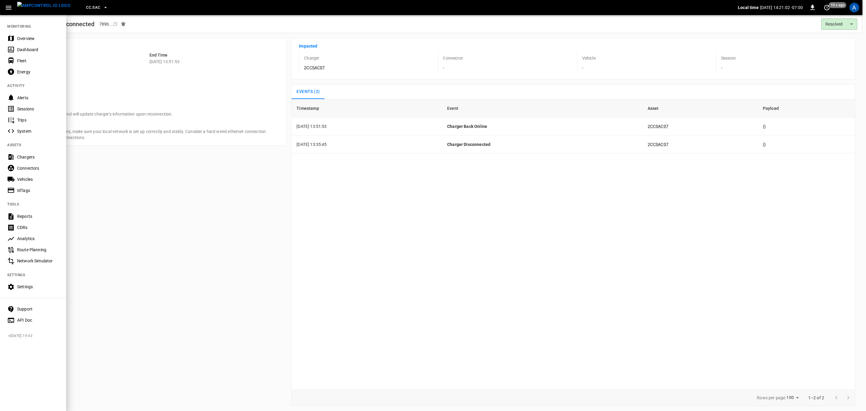
click at [26, 41] on div "Overview" at bounding box center [38, 38] width 42 height 6
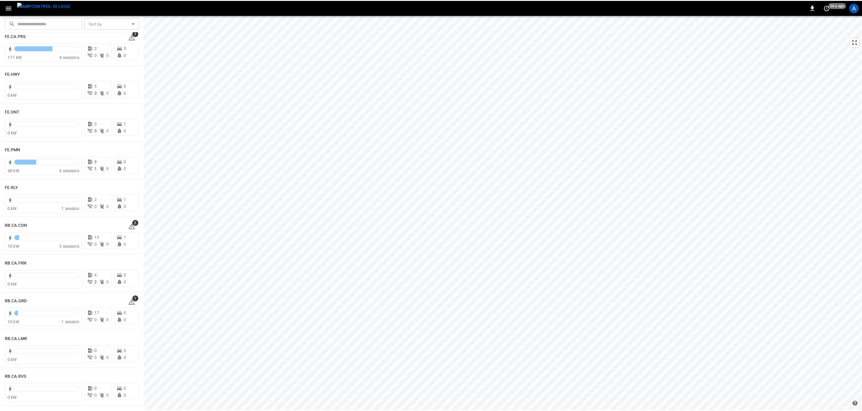
scroll to position [677, 0]
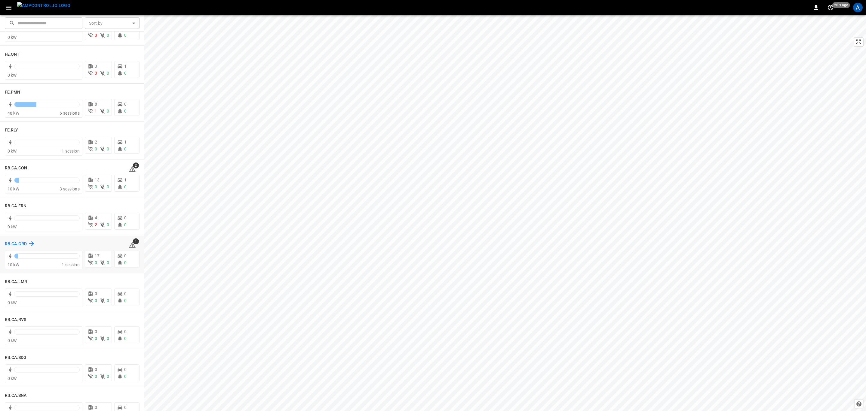
click at [15, 243] on h6 "RB.CA.GRD" at bounding box center [16, 244] width 22 height 7
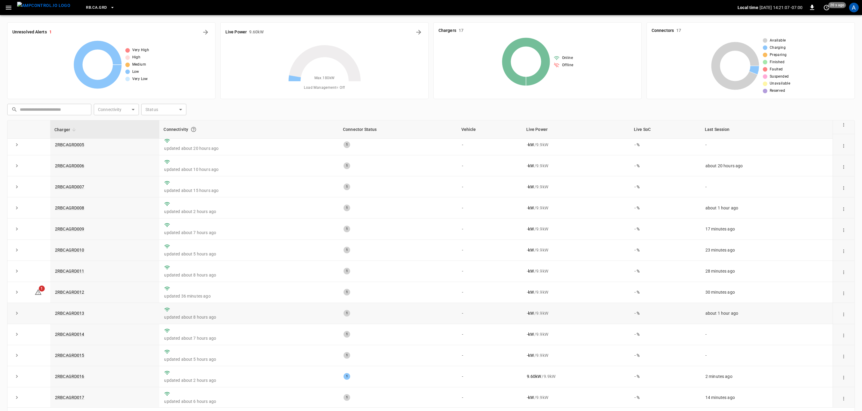
scroll to position [92, 0]
click at [66, 290] on link "2RBCAGRD012" at bounding box center [70, 290] width 32 height 7
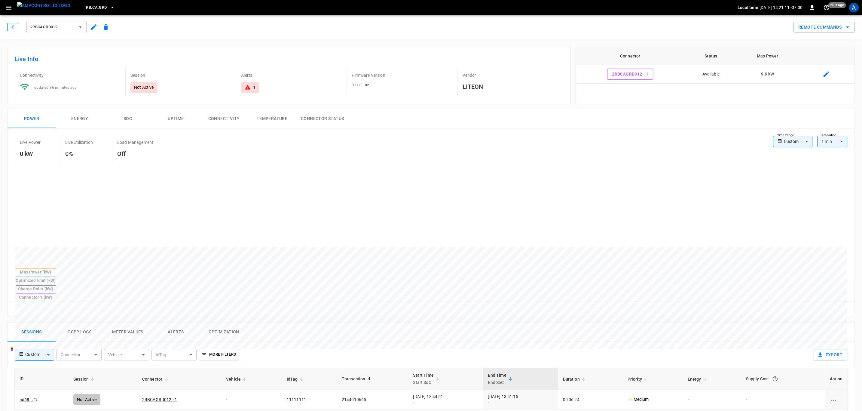
click at [16, 26] on icon "button" at bounding box center [13, 27] width 6 height 6
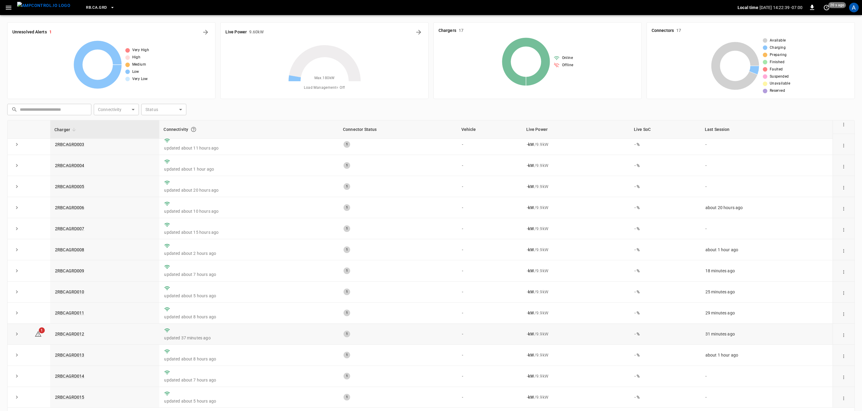
scroll to position [92, 0]
click at [75, 377] on link "2RBCAGRD016" at bounding box center [70, 375] width 32 height 7
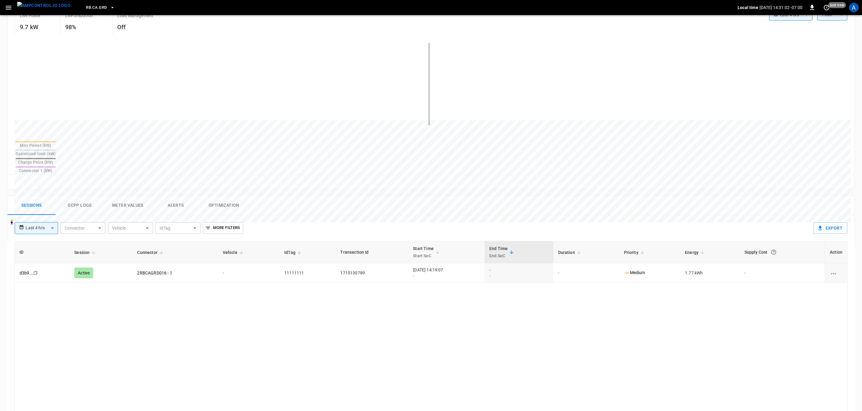
scroll to position [135, 0]
